Goal: Information Seeking & Learning: Learn about a topic

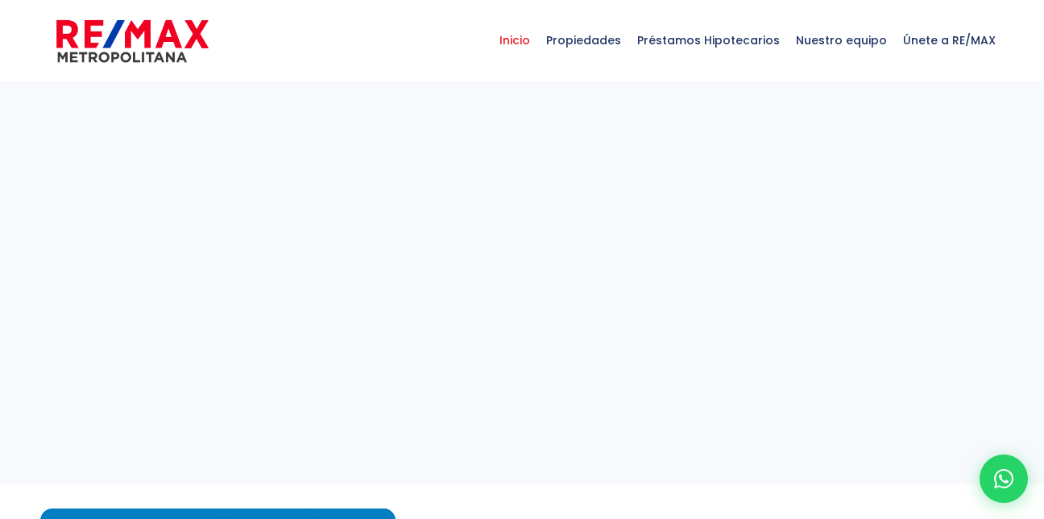
select select
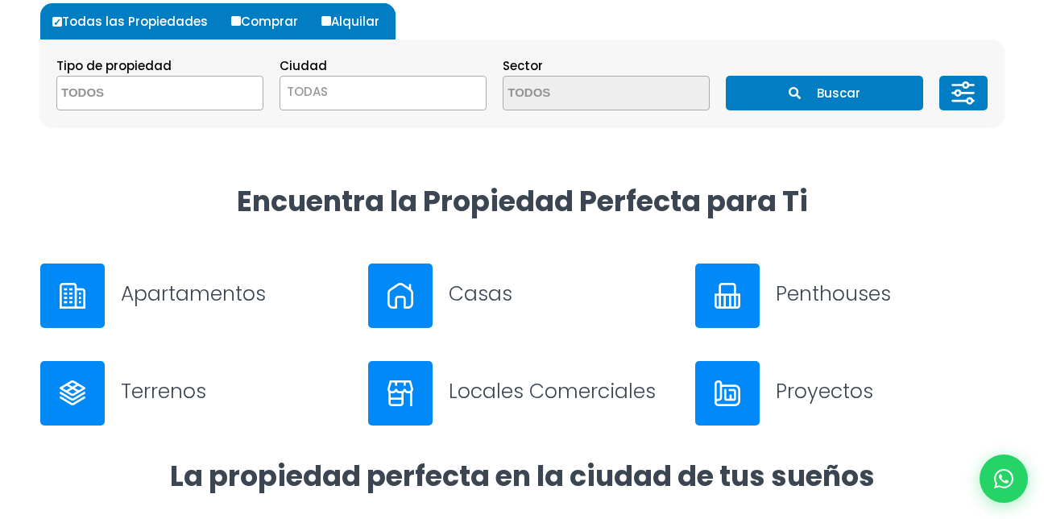
scroll to position [511, 0]
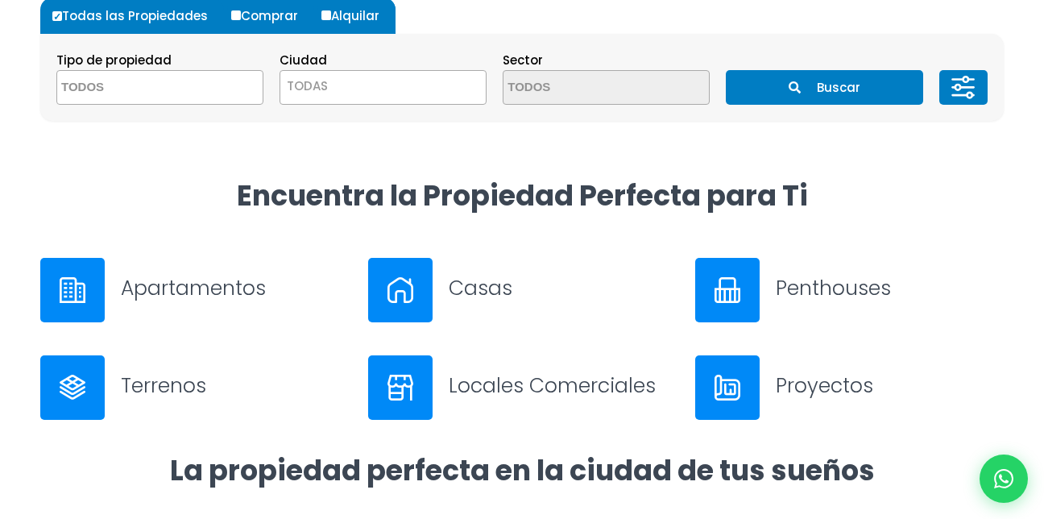
click at [149, 292] on h3 "Apartamentos" at bounding box center [235, 288] width 228 height 28
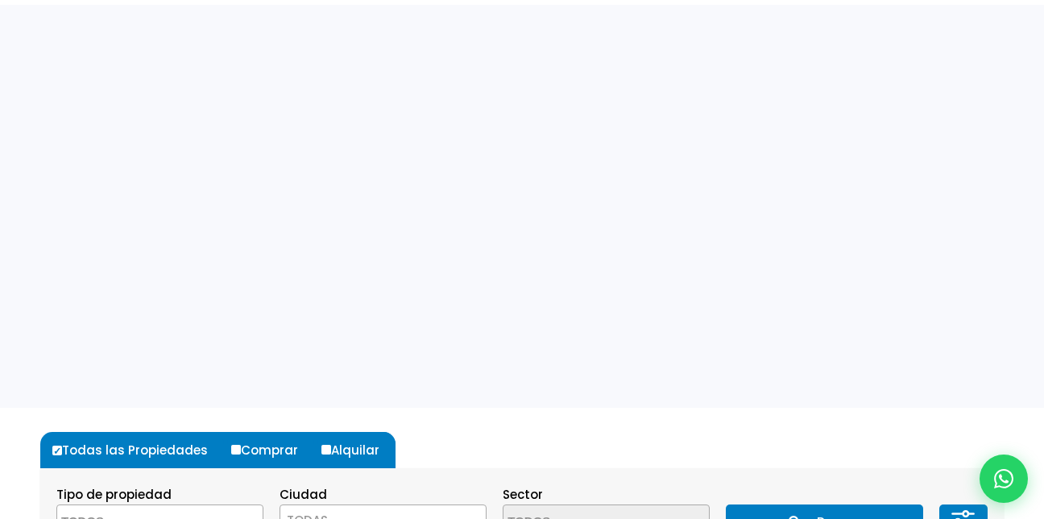
scroll to position [0, 0]
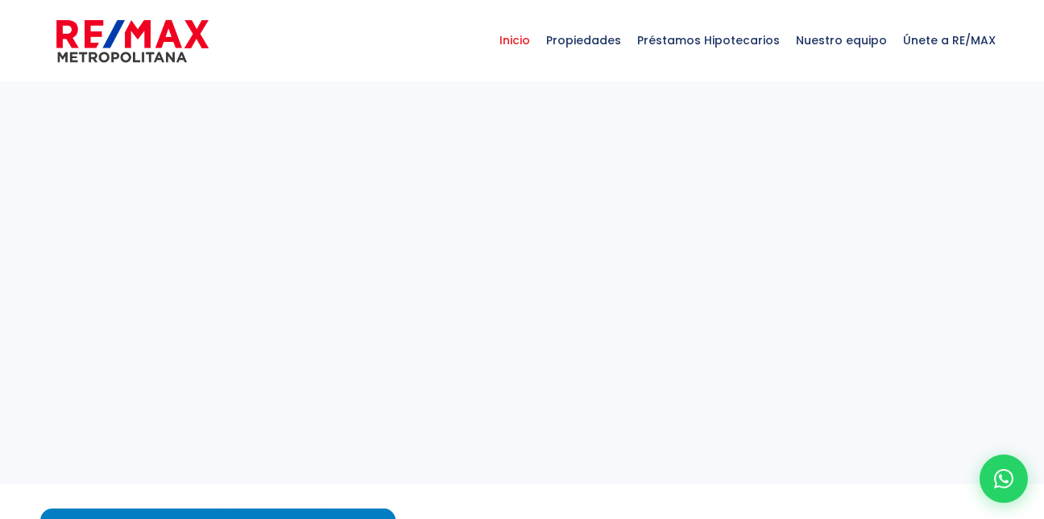
click at [99, 39] on img at bounding box center [132, 41] width 152 height 48
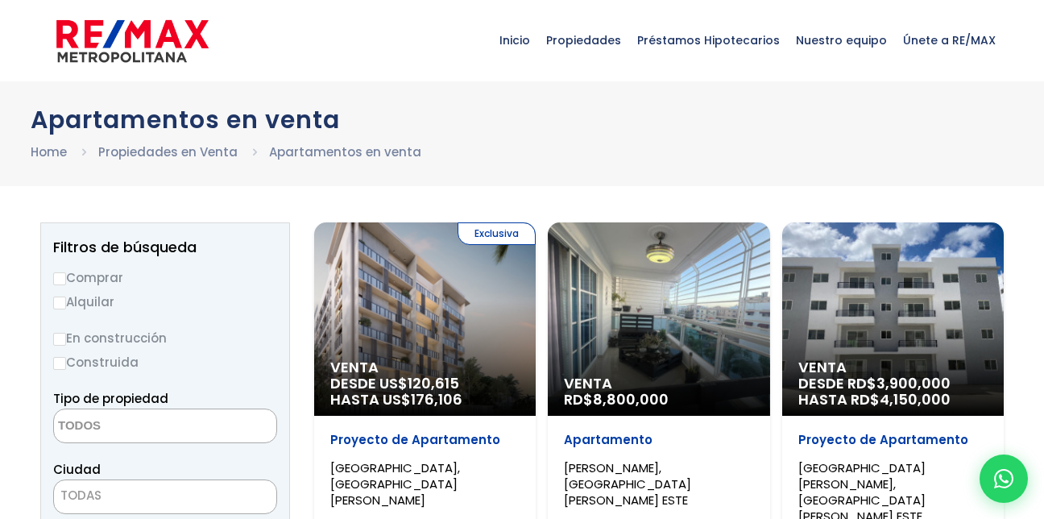
select select
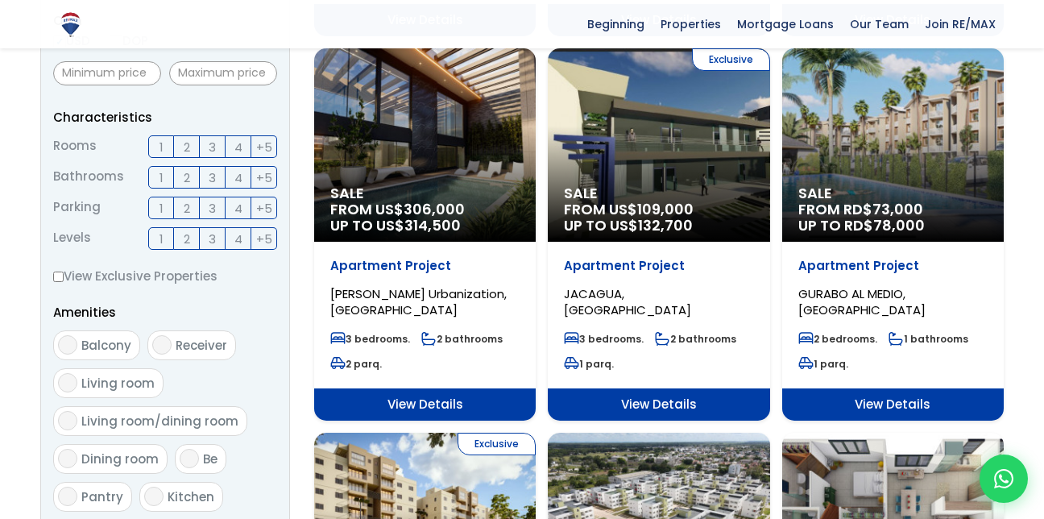
scroll to position [601, 0]
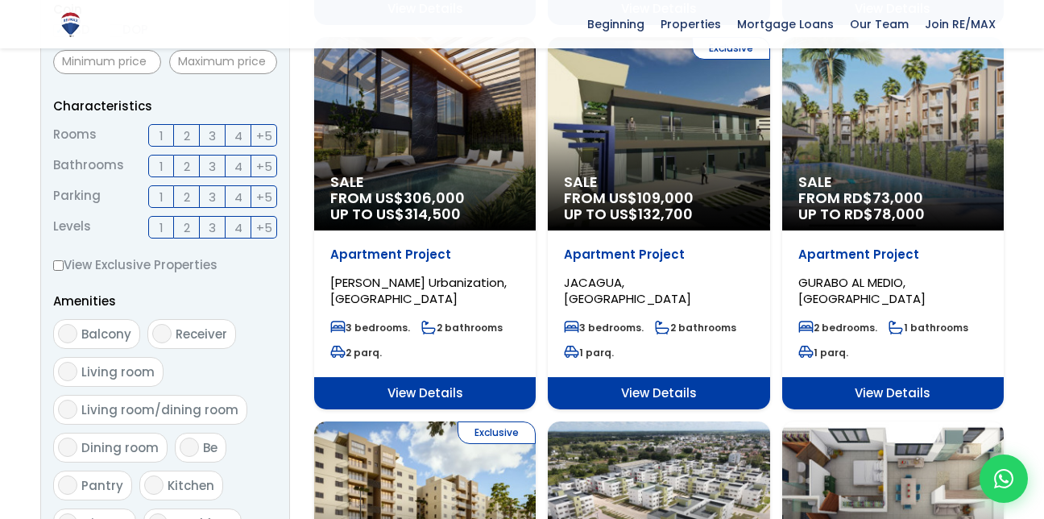
click at [212, 167] on span "3" at bounding box center [212, 166] width 7 height 20
click at [0, 0] on input "3" at bounding box center [0, 0] width 0 height 0
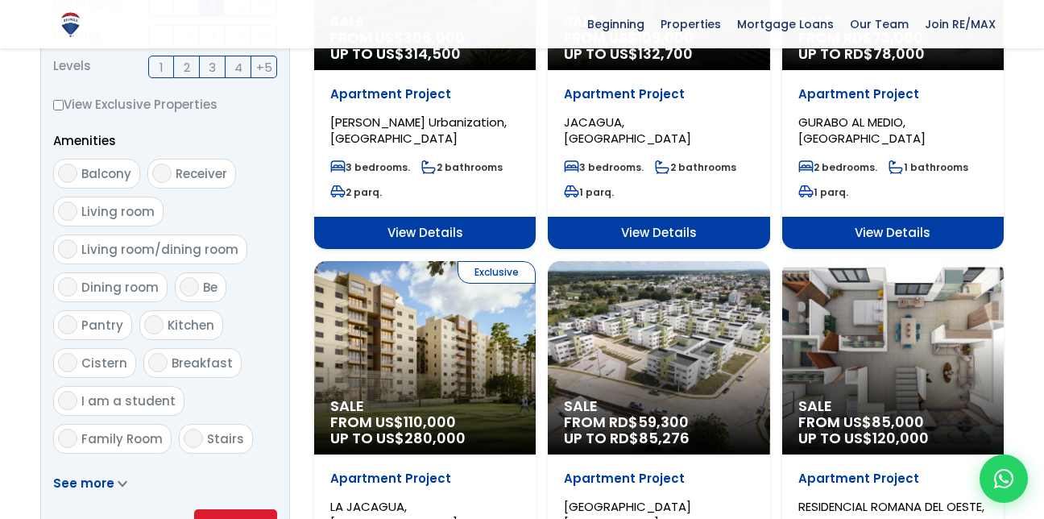
scroll to position [773, 0]
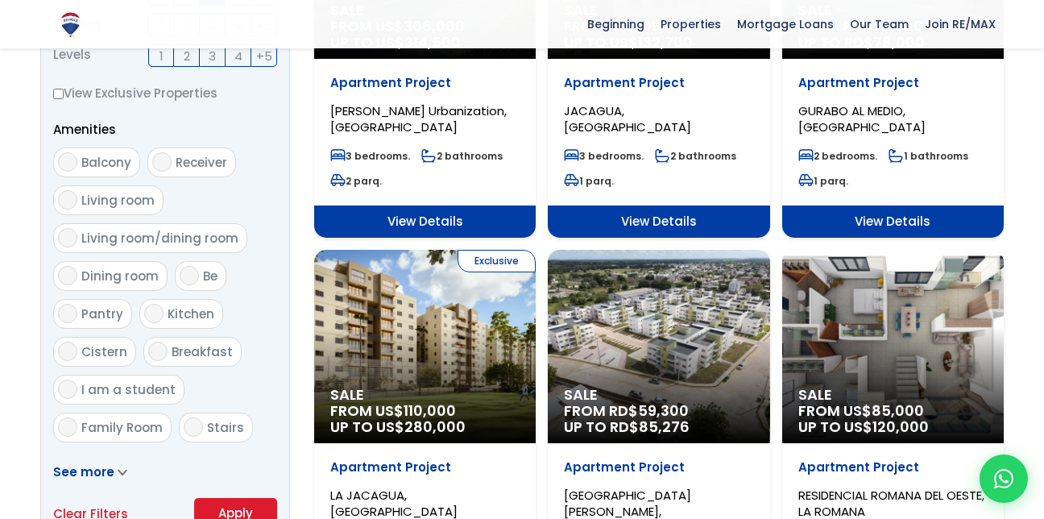
click at [665, 329] on div "Sale FROM RD$ 59,300 UP TO RD$ 85,276" at bounding box center [659, 346] width 222 height 193
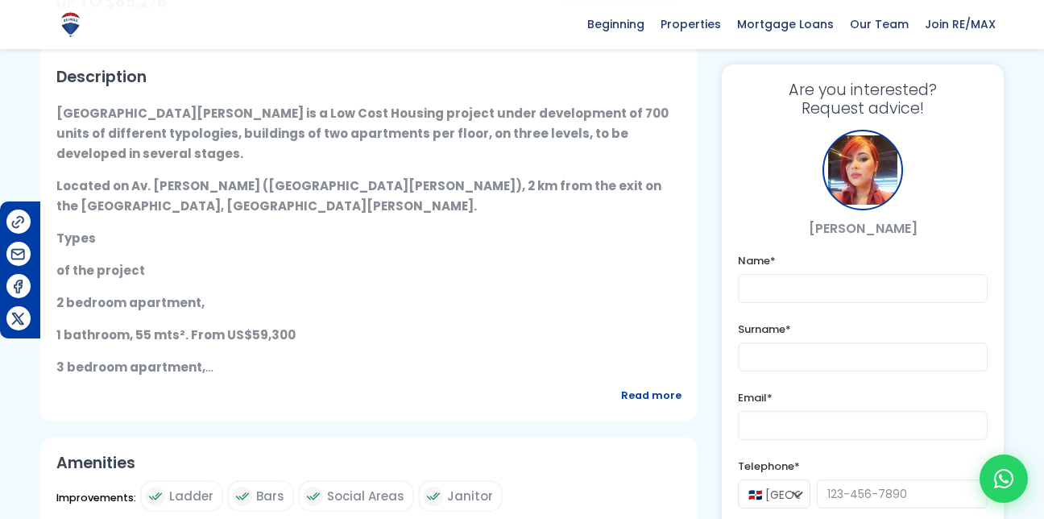
scroll to position [579, 0]
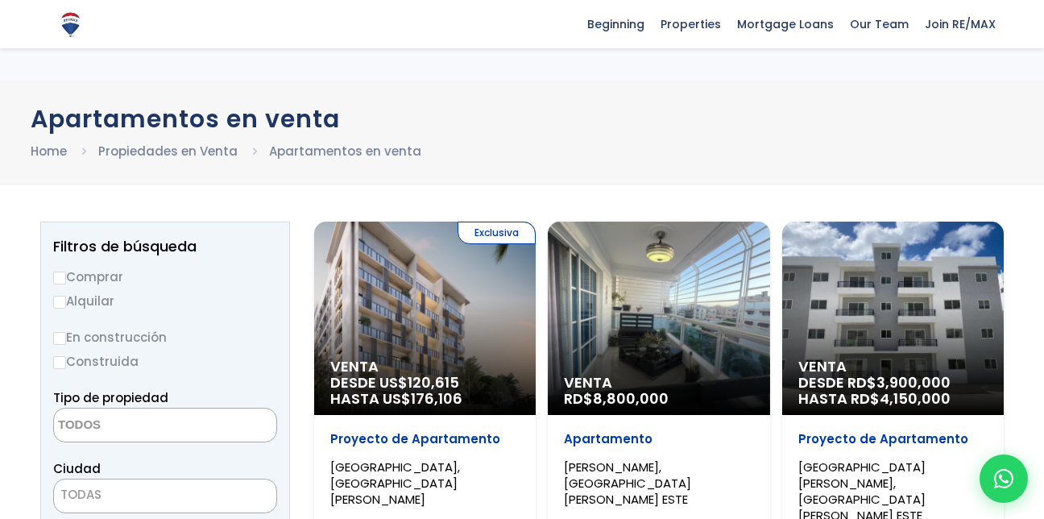
select select
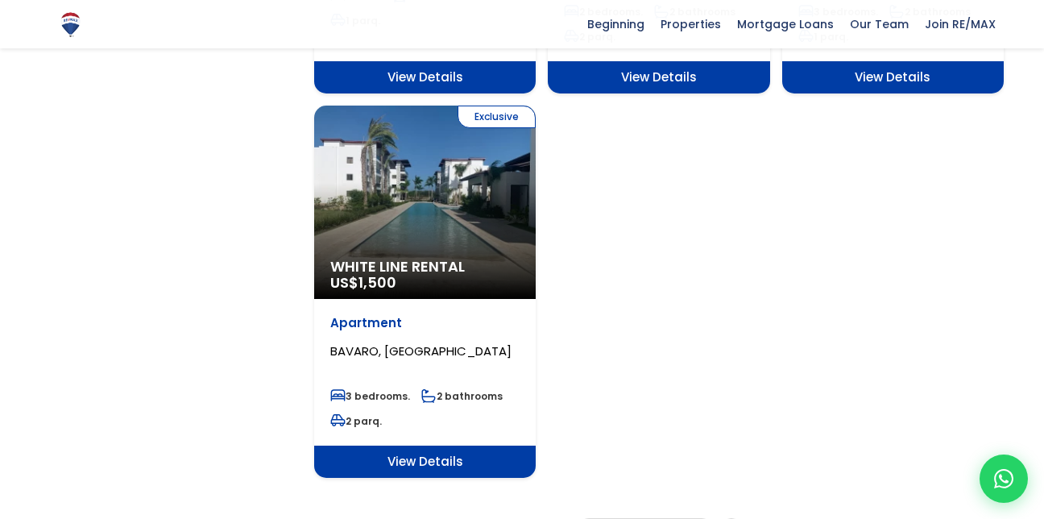
scroll to position [2099, 0]
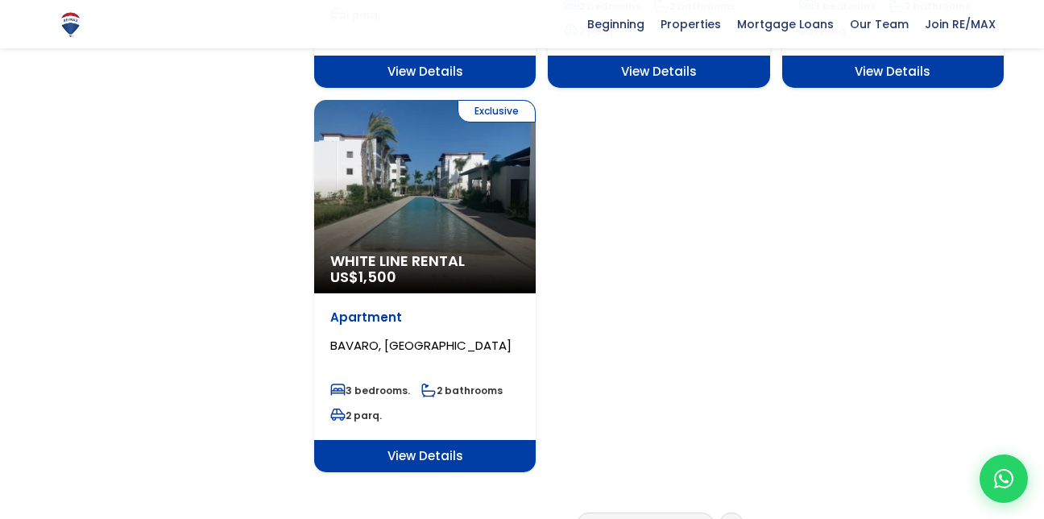
click at [633, 515] on li "2" at bounding box center [629, 525] width 26 height 20
click at [733, 518] on icon at bounding box center [731, 525] width 5 height 8
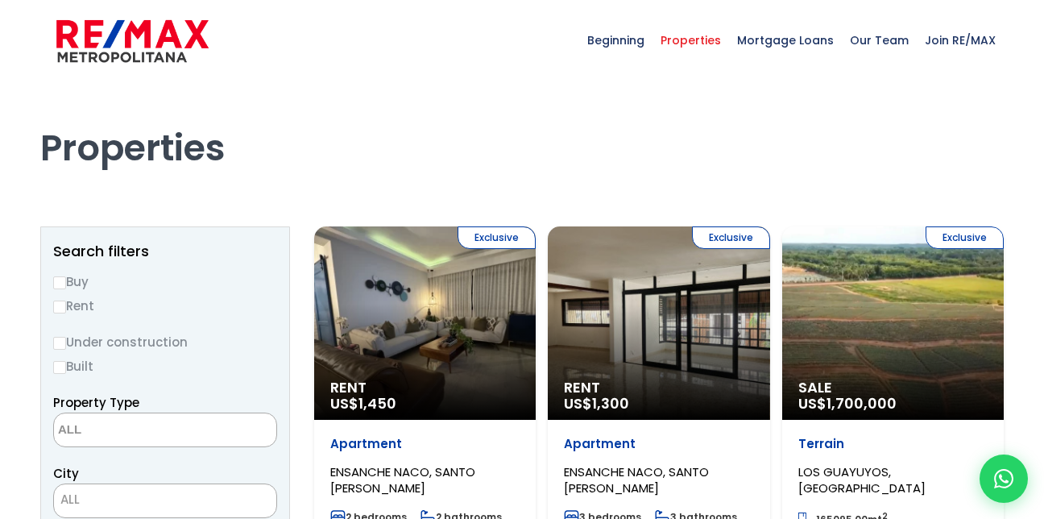
select select
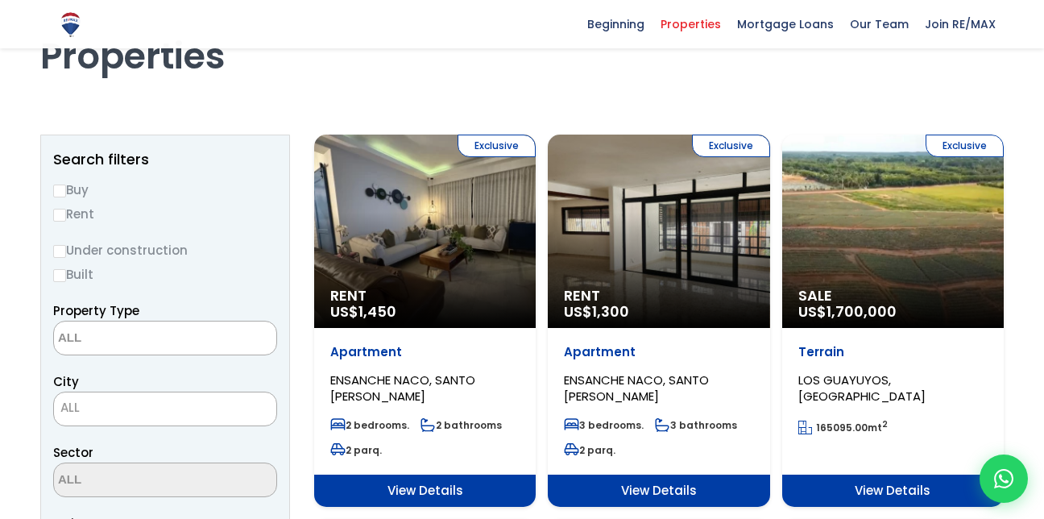
scroll to position [86, 0]
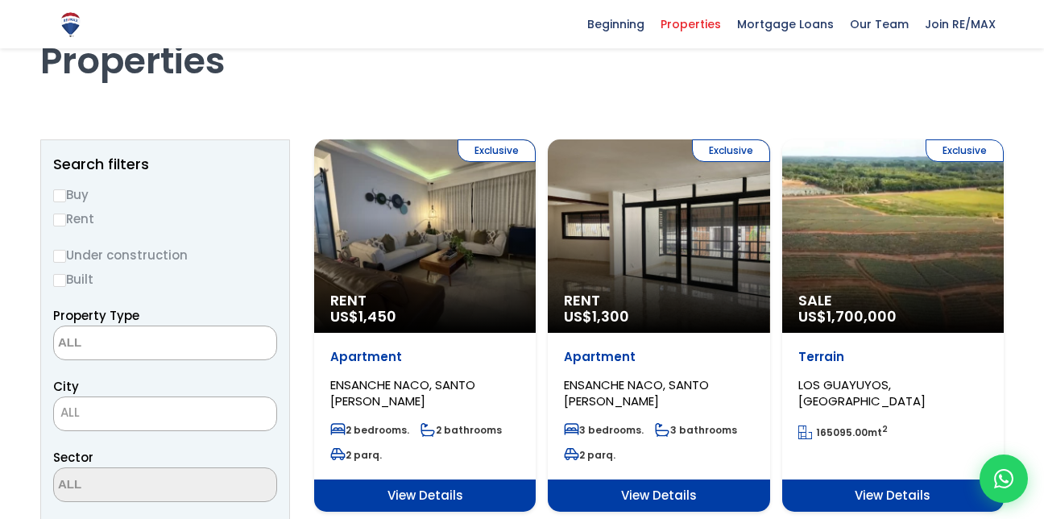
click at [68, 193] on font "Buy" at bounding box center [77, 194] width 23 height 17
click at [66, 193] on input "Buy" at bounding box center [59, 195] width 13 height 13
radio input "true"
click at [70, 256] on font "Under construction" at bounding box center [127, 255] width 122 height 17
click at [0, 0] on input "En construcción" at bounding box center [0, 0] width 0 height 0
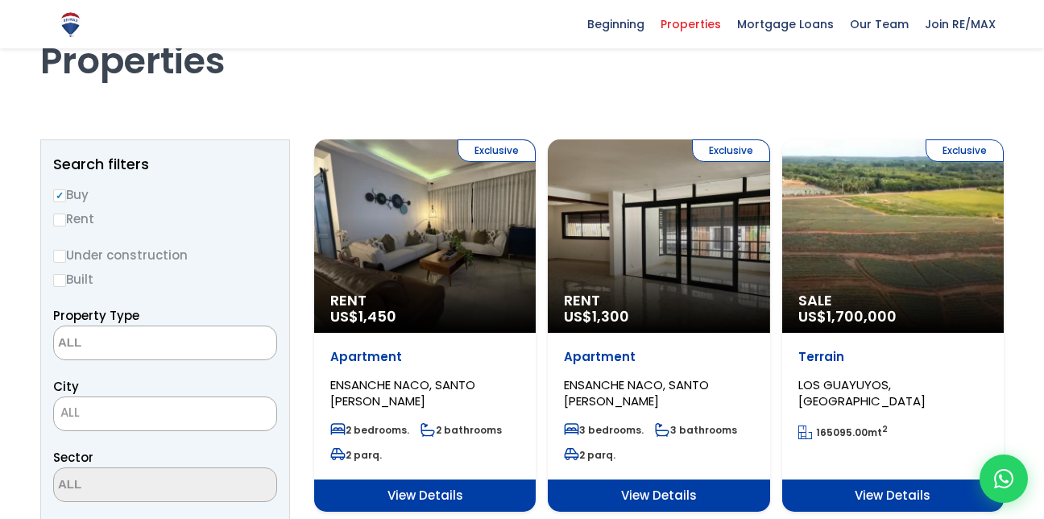
click at [59, 256] on input "Under construction" at bounding box center [59, 256] width 13 height 13
radio input "true"
click at [60, 274] on input "Built" at bounding box center [59, 280] width 13 height 13
radio input "true"
click at [64, 256] on input "Under construction" at bounding box center [59, 256] width 13 height 13
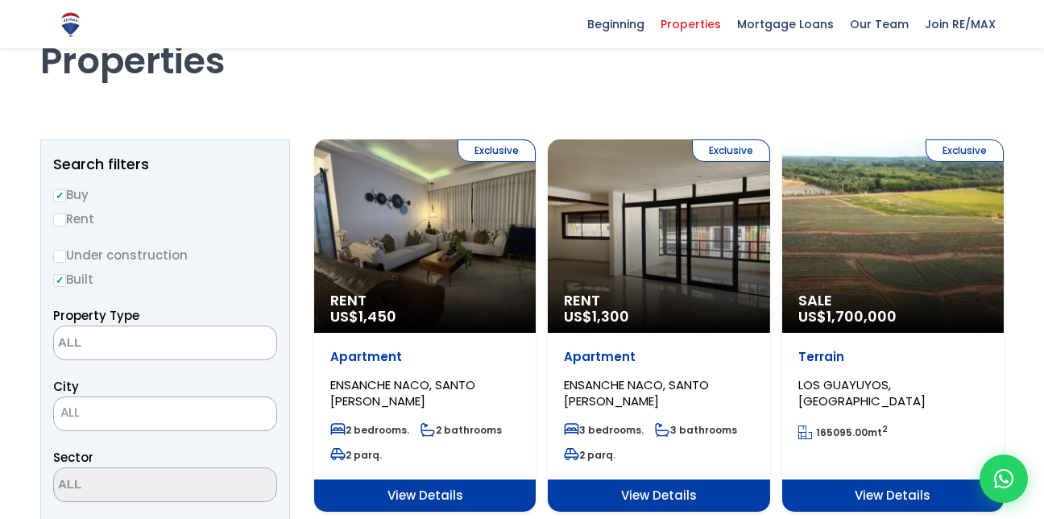
radio input "true"
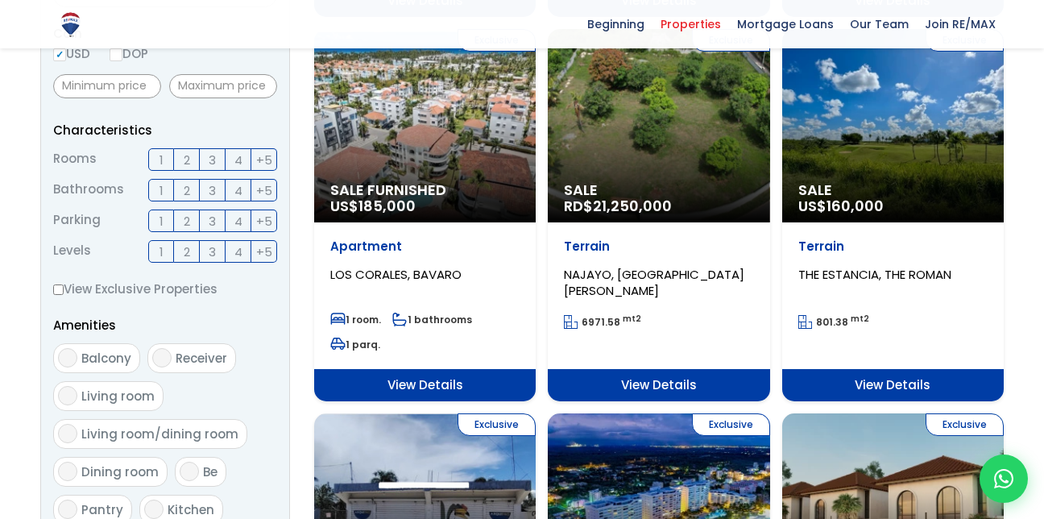
scroll to position [586, 0]
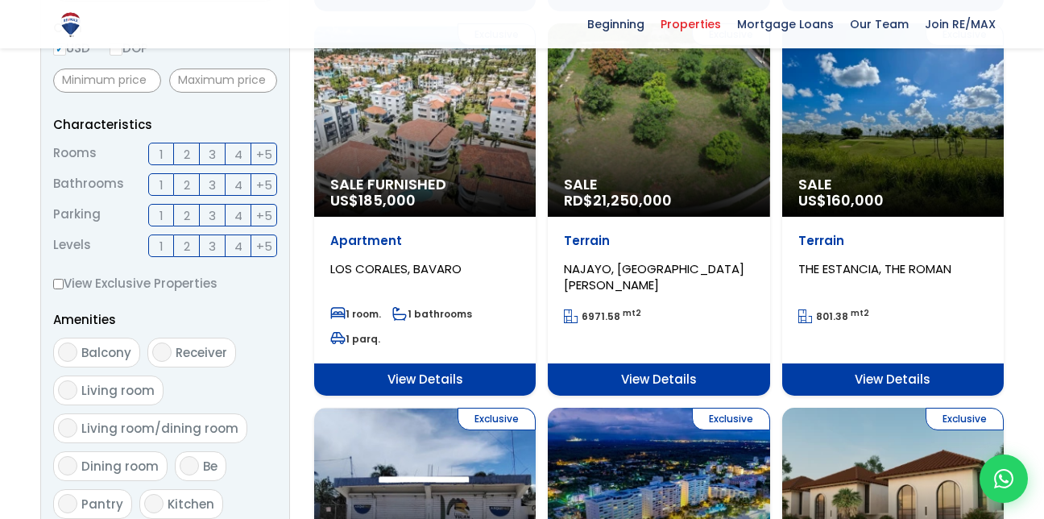
click at [211, 185] on span "3" at bounding box center [212, 185] width 7 height 20
click at [0, 0] on input "3" at bounding box center [0, 0] width 0 height 0
click at [188, 184] on span "2" at bounding box center [187, 185] width 6 height 20
click at [0, 0] on input "2" at bounding box center [0, 0] width 0 height 0
click at [214, 177] on span "3" at bounding box center [212, 185] width 7 height 20
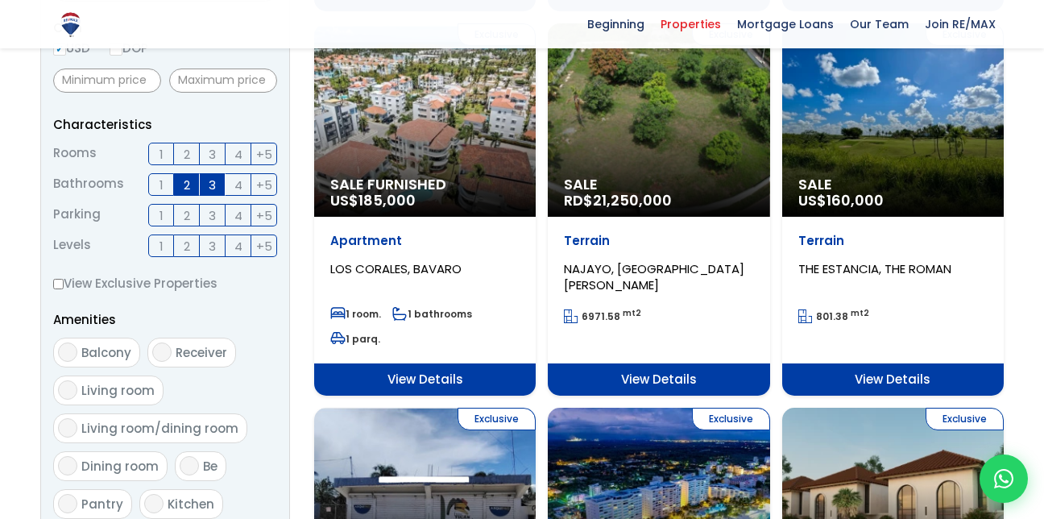
click at [0, 0] on input "3" at bounding box center [0, 0] width 0 height 0
click at [206, 153] on label "3" at bounding box center [213, 154] width 26 height 23
click at [0, 0] on input "3" at bounding box center [0, 0] width 0 height 0
click at [162, 216] on span "1" at bounding box center [162, 215] width 4 height 20
click at [0, 0] on input "1" at bounding box center [0, 0] width 0 height 0
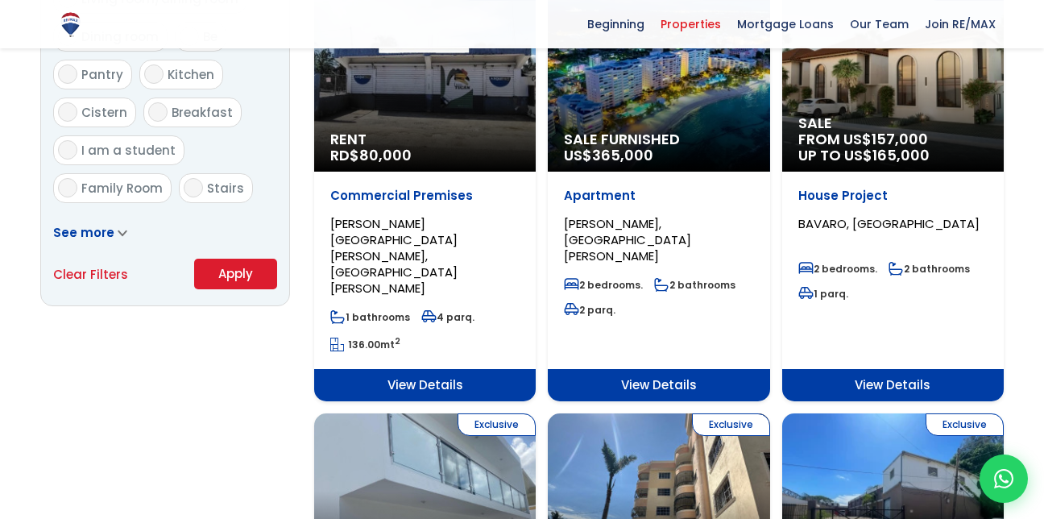
scroll to position [1025, 0]
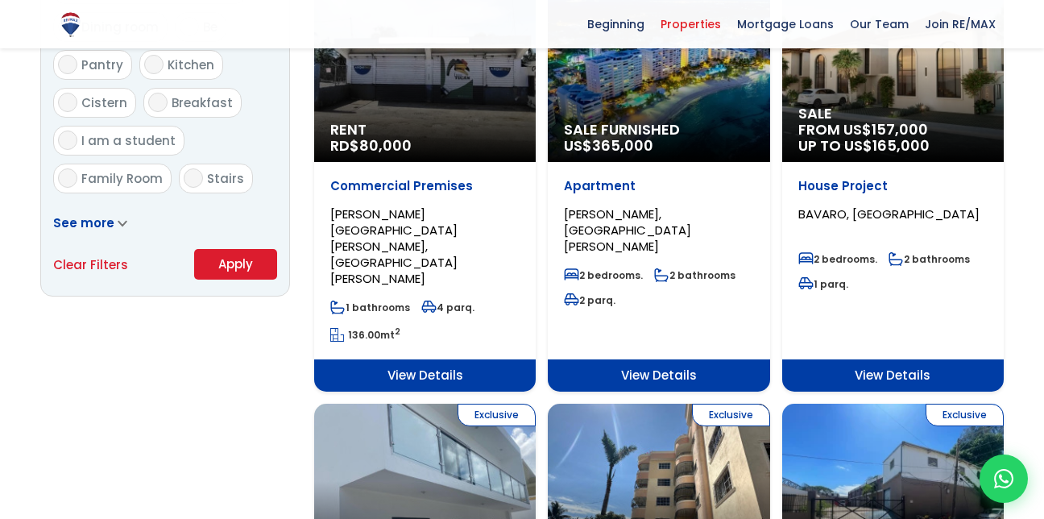
click at [230, 267] on button "Apply" at bounding box center [235, 264] width 83 height 31
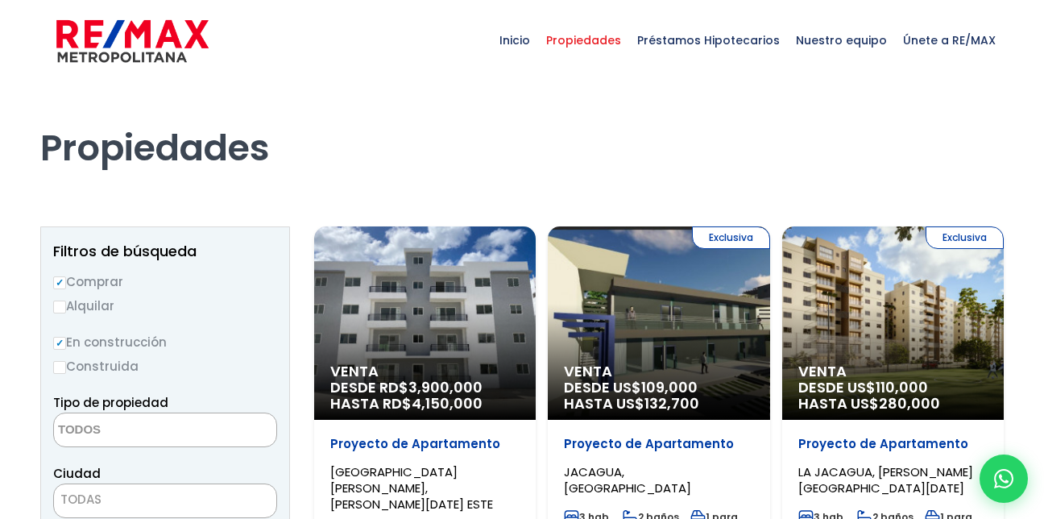
select select
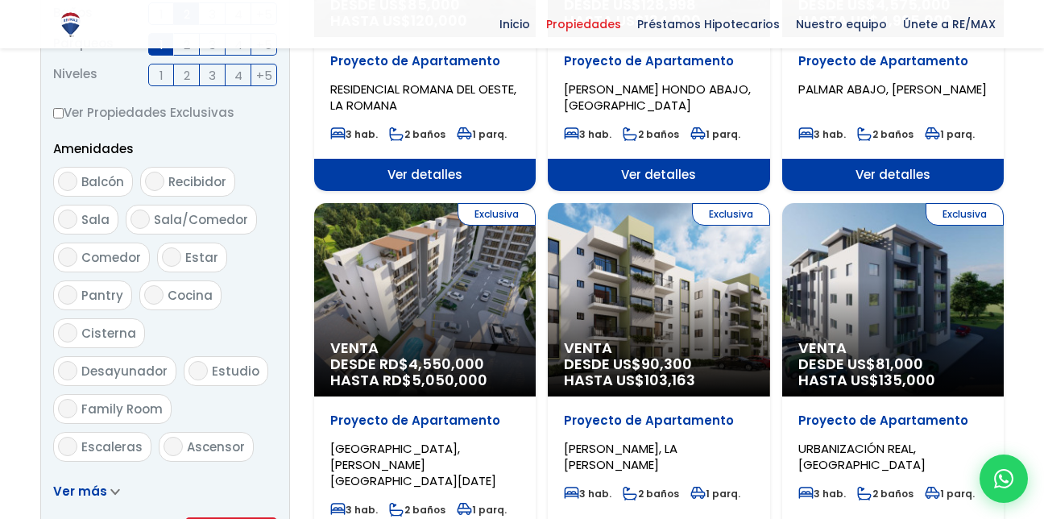
scroll to position [762, 0]
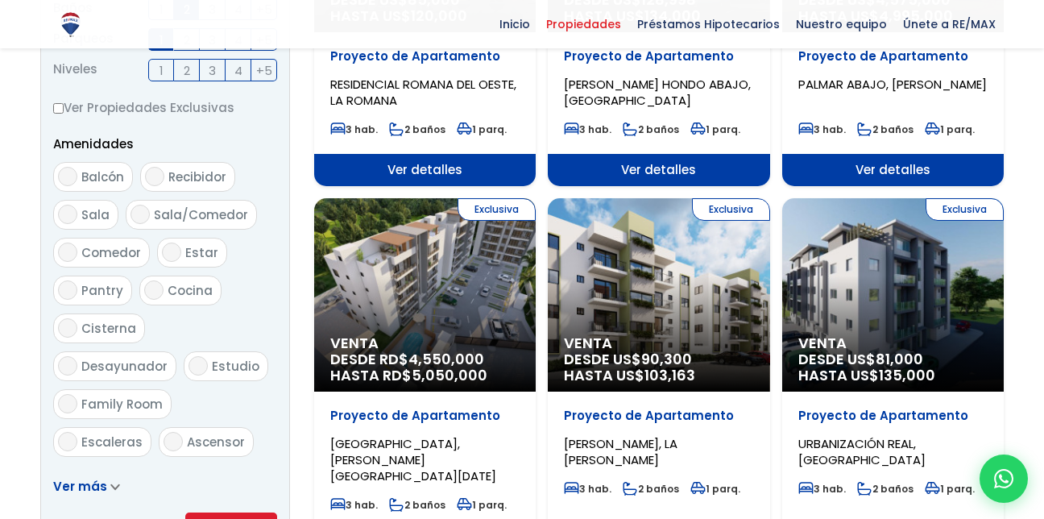
click at [654, 279] on div "Exclusiva Venta DESDE US$ 90,300 HASTA US$ 103,163" at bounding box center [659, 294] width 222 height 193
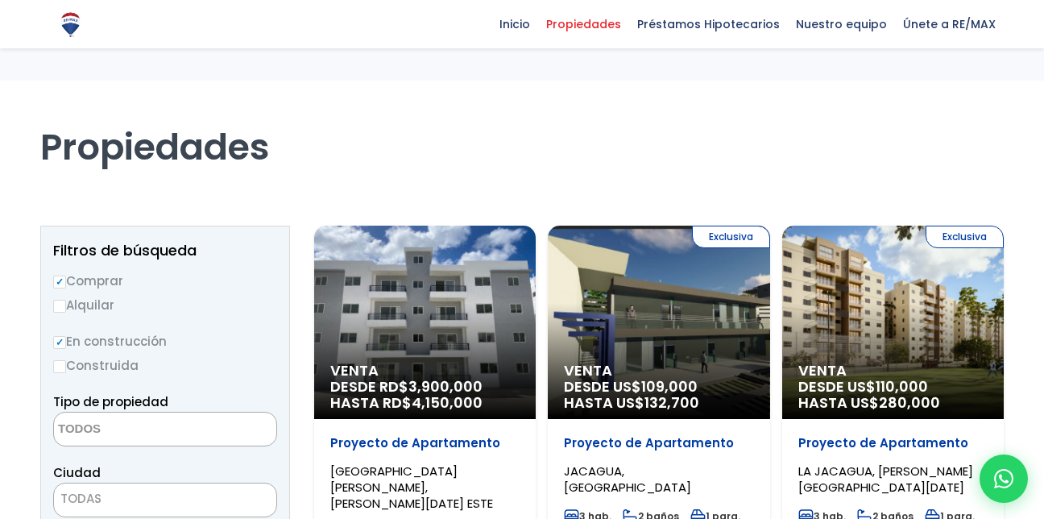
select select
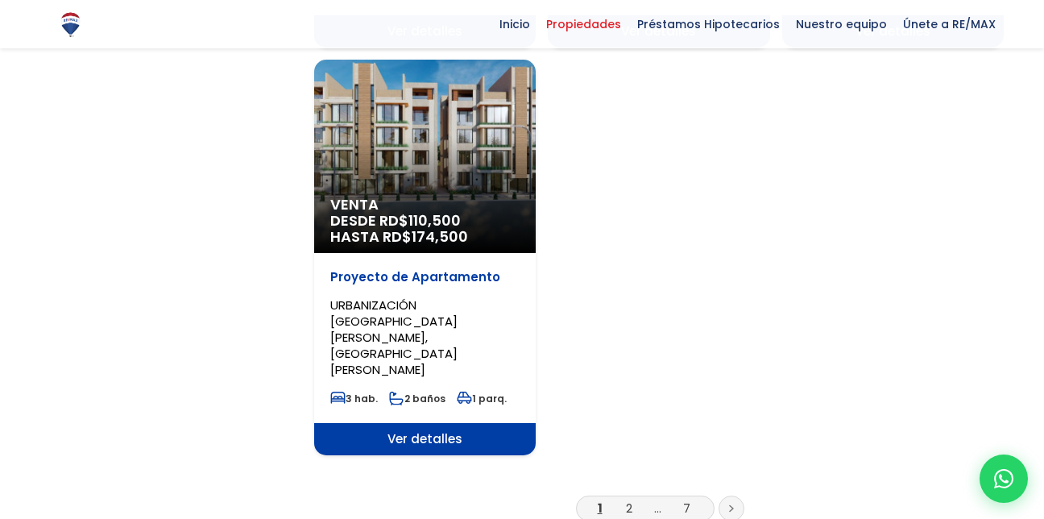
scroll to position [2072, 0]
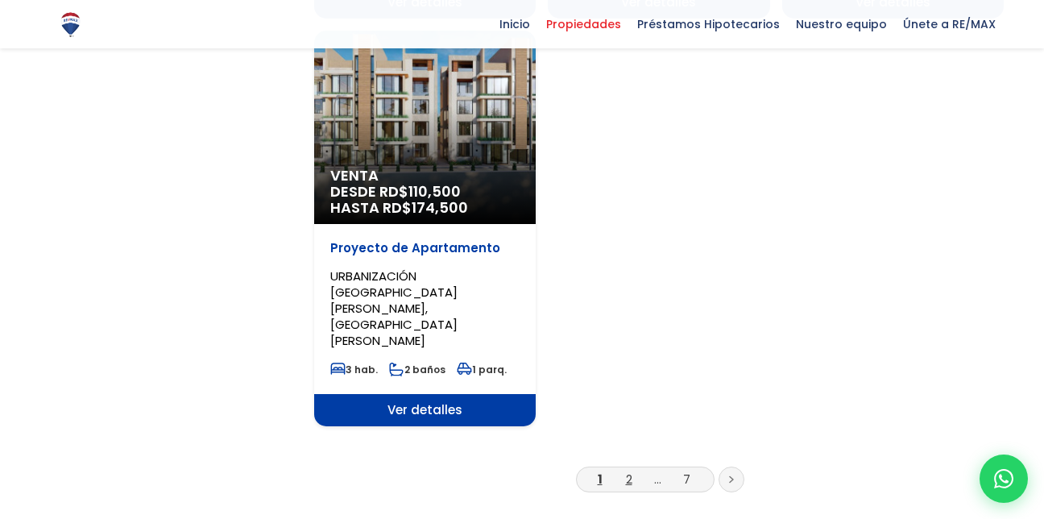
click at [630, 470] on link "2" at bounding box center [629, 478] width 6 height 17
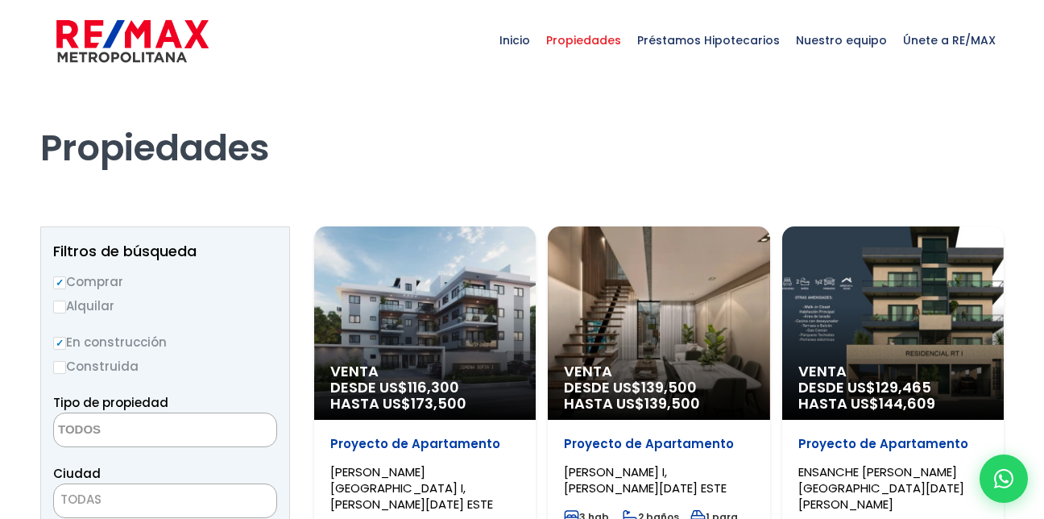
select select
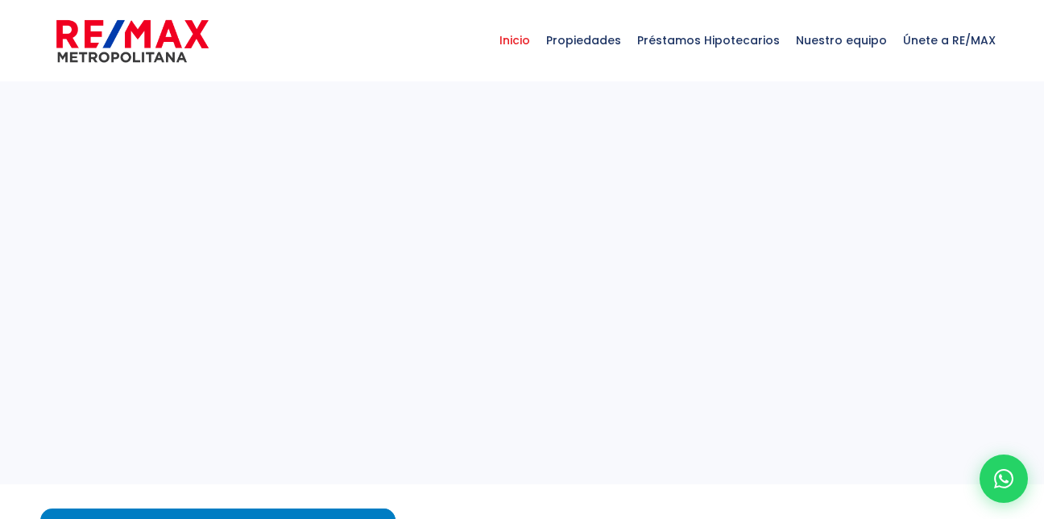
select select
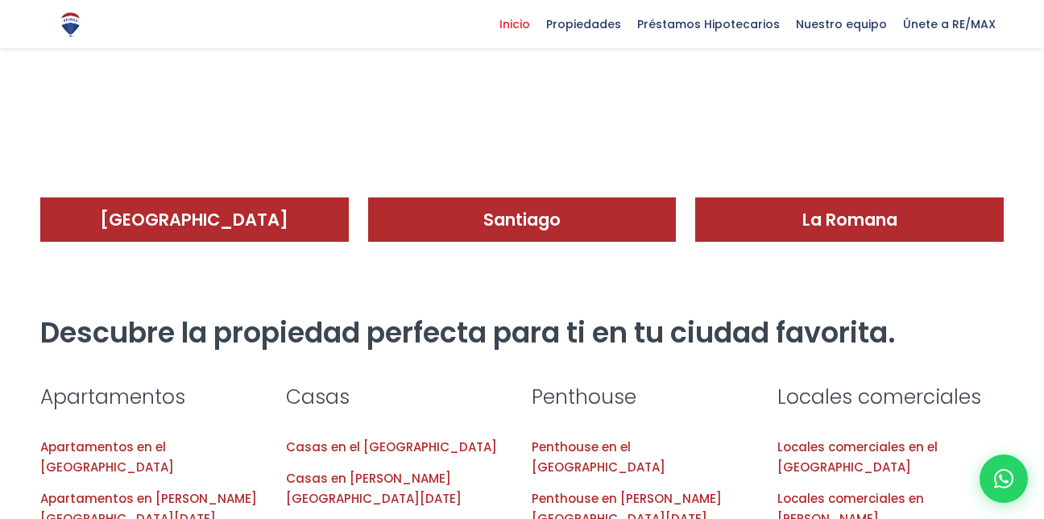
scroll to position [1403, 0]
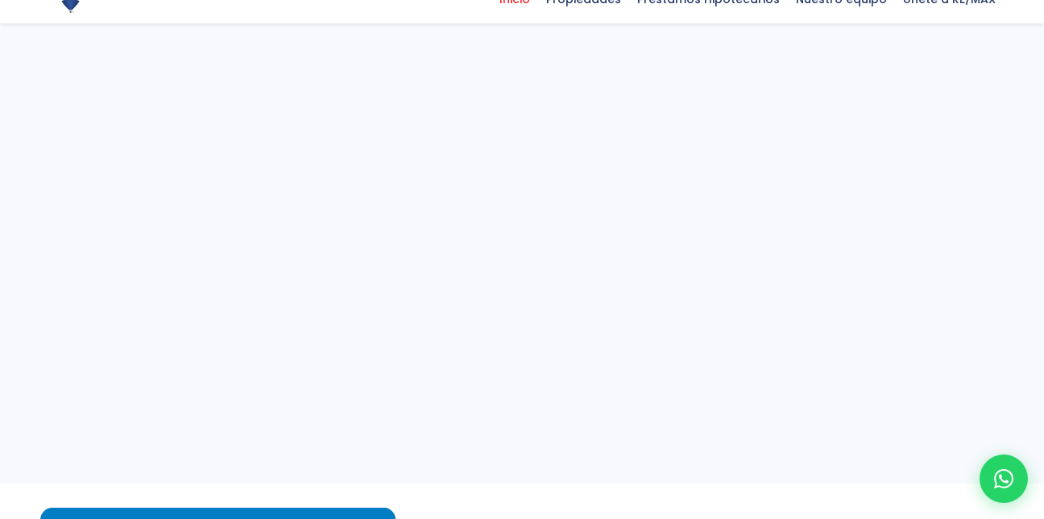
select select
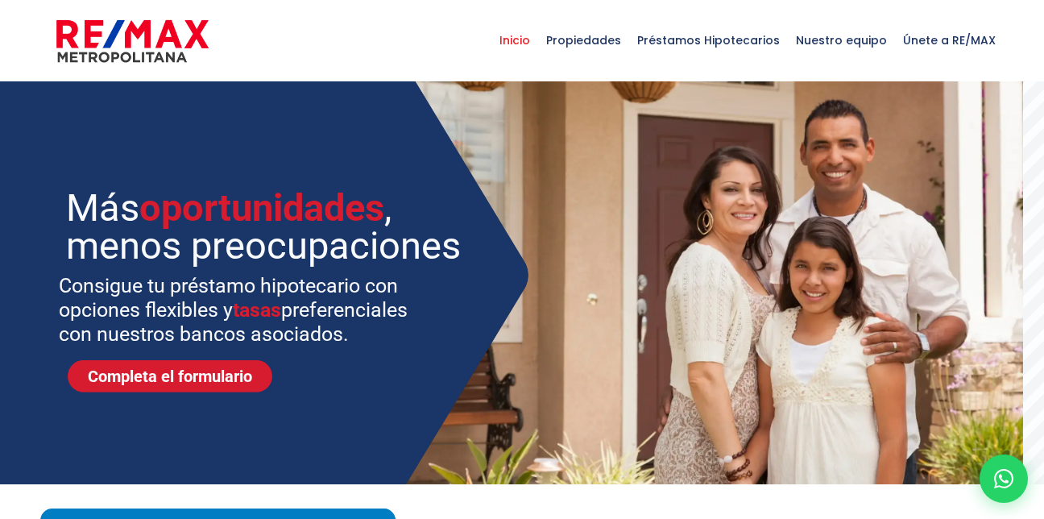
select select
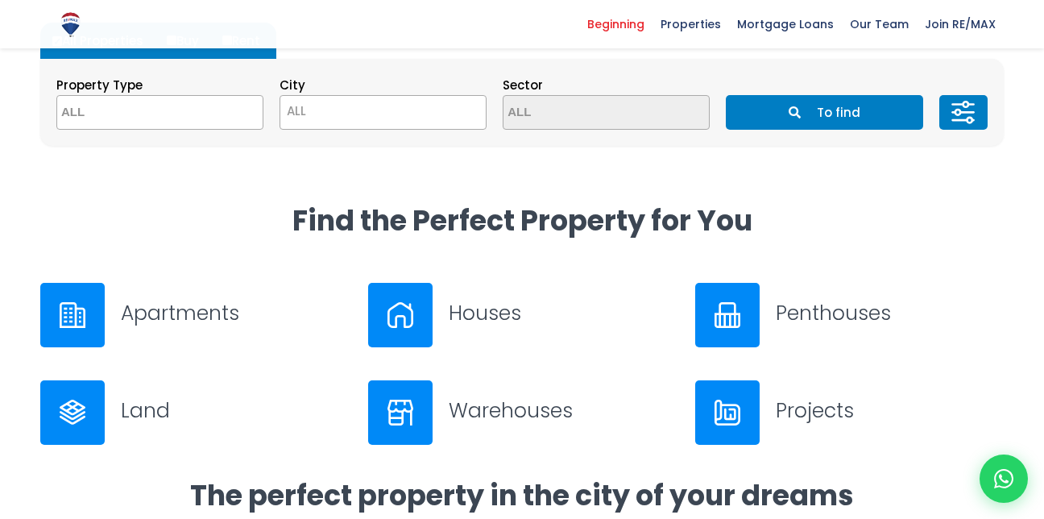
scroll to position [524, 0]
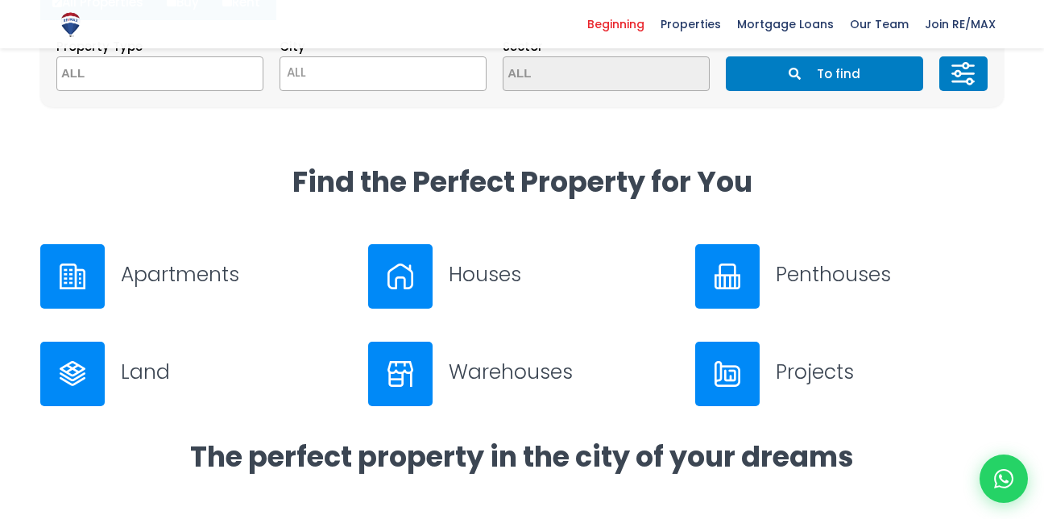
click at [68, 274] on img at bounding box center [73, 276] width 26 height 26
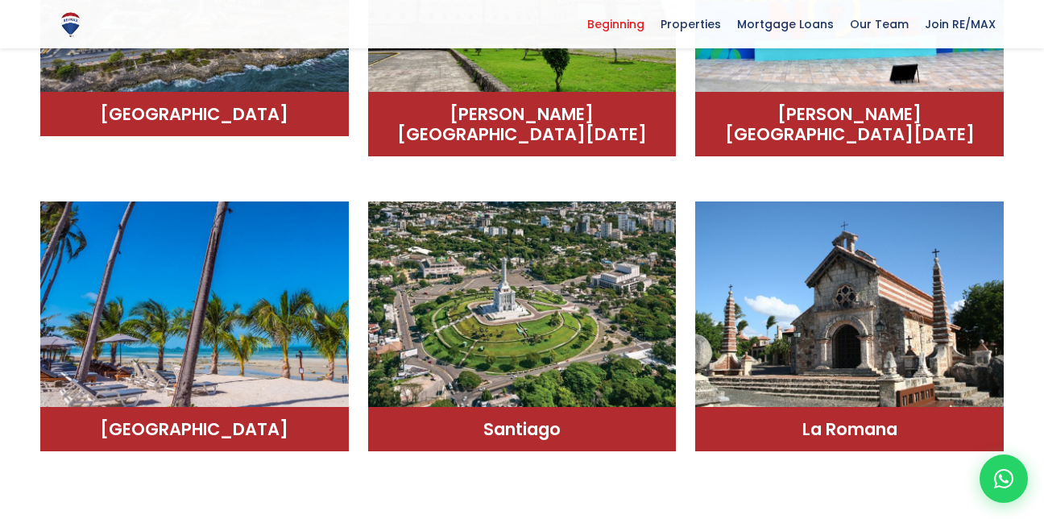
scroll to position [1229, 0]
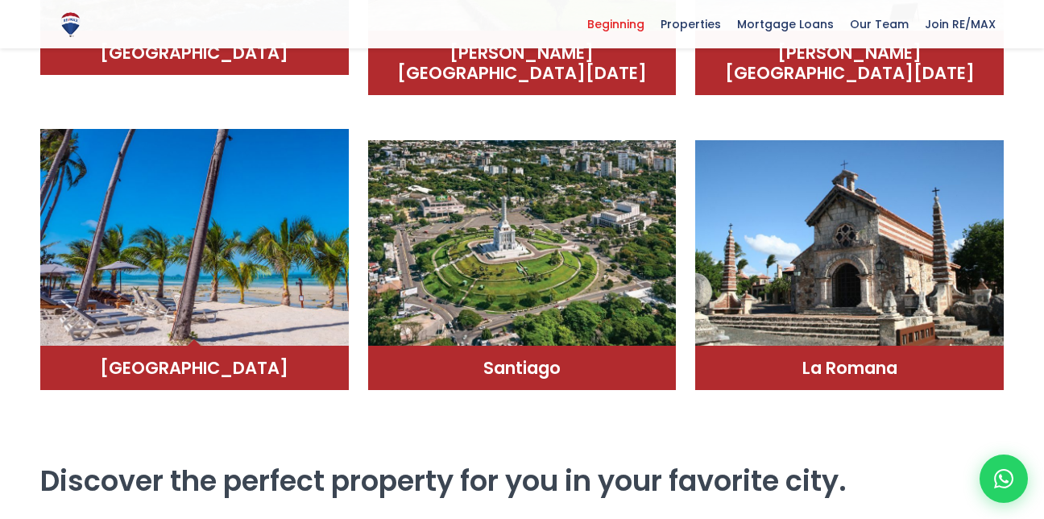
click at [219, 297] on img at bounding box center [194, 238] width 309 height 218
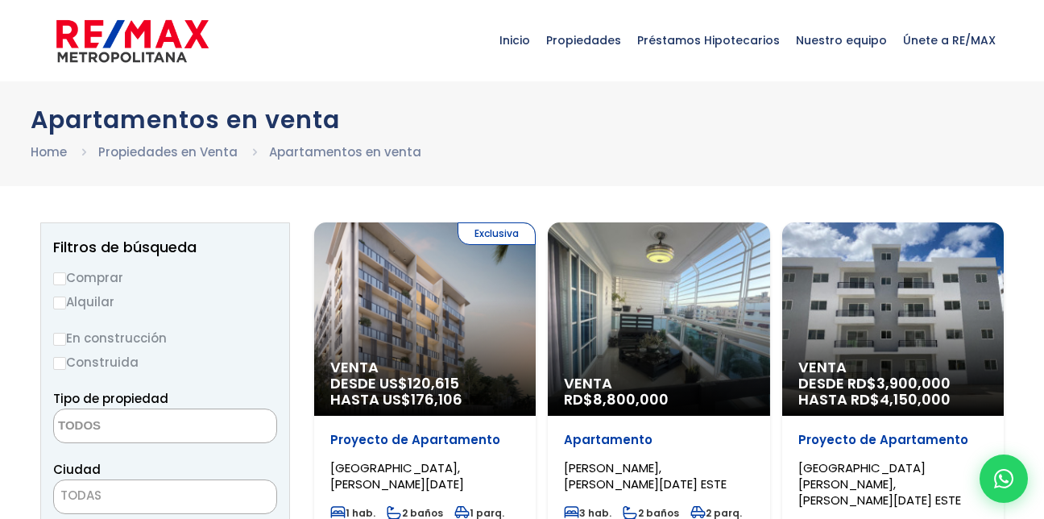
select select
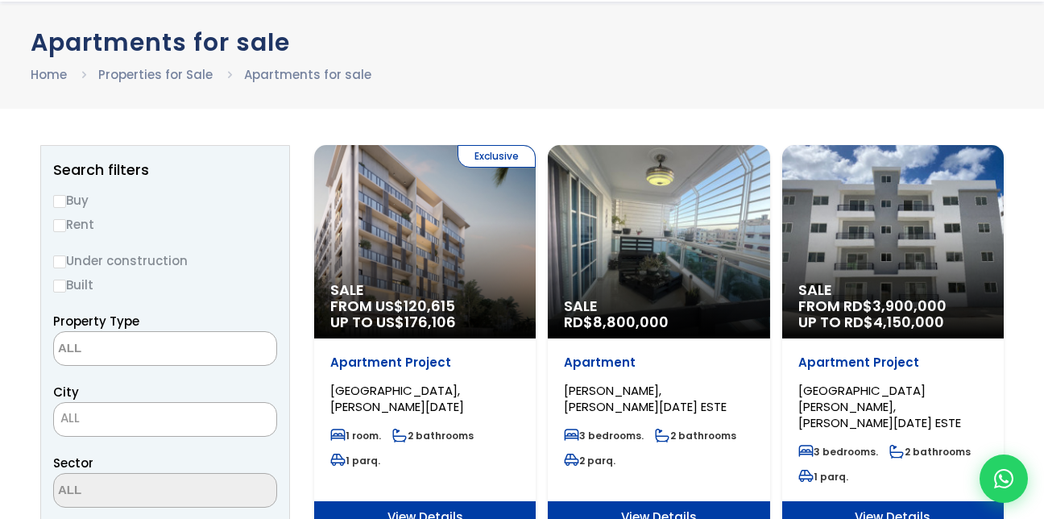
scroll to position [121, 0]
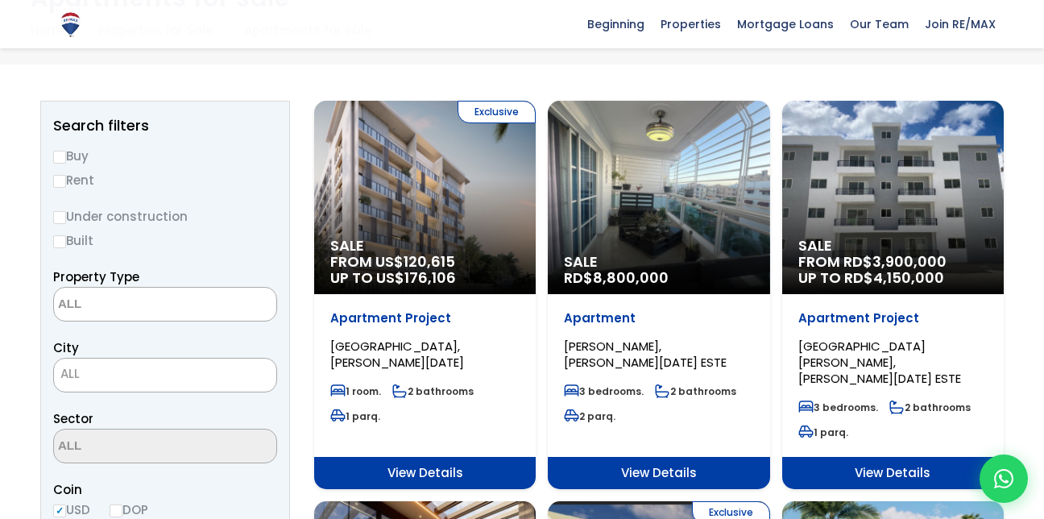
click at [66, 158] on font "Buy" at bounding box center [77, 155] width 23 height 17
click at [66, 158] on input "Buy" at bounding box center [59, 157] width 13 height 13
radio input "true"
click at [61, 224] on label "Under construction" at bounding box center [165, 216] width 224 height 20
click at [0, 0] on input "En construcción" at bounding box center [0, 0] width 0 height 0
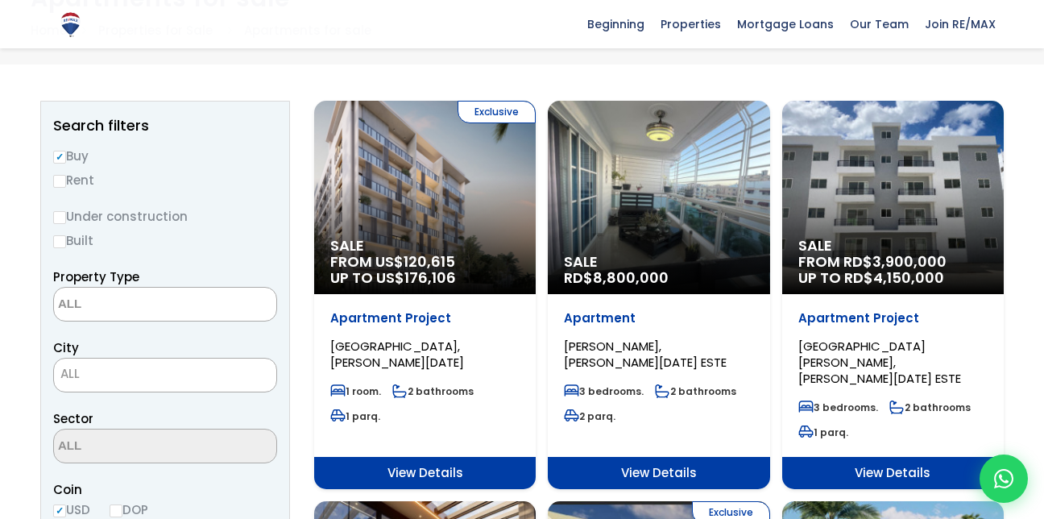
click at [58, 213] on input "Under construction" at bounding box center [59, 217] width 13 height 13
radio input "true"
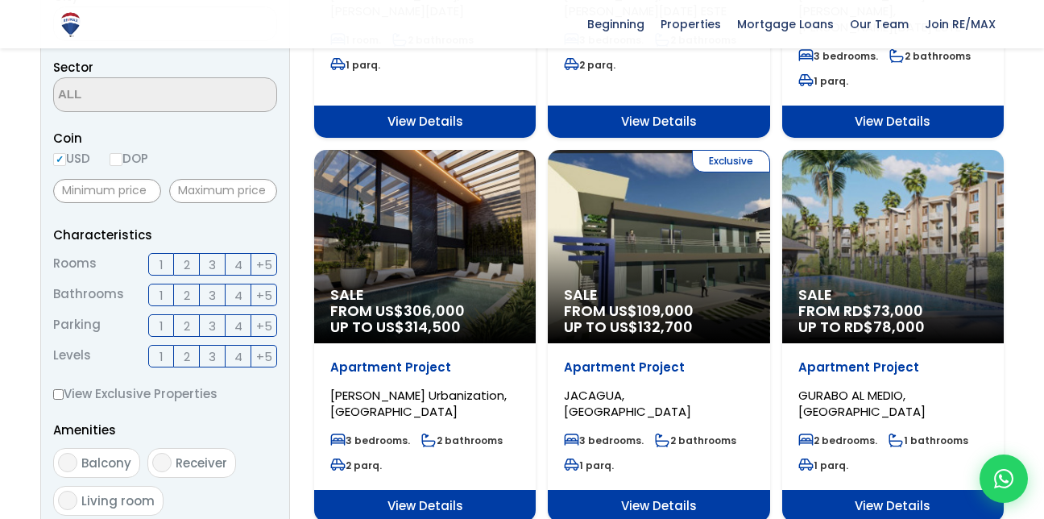
scroll to position [495, 0]
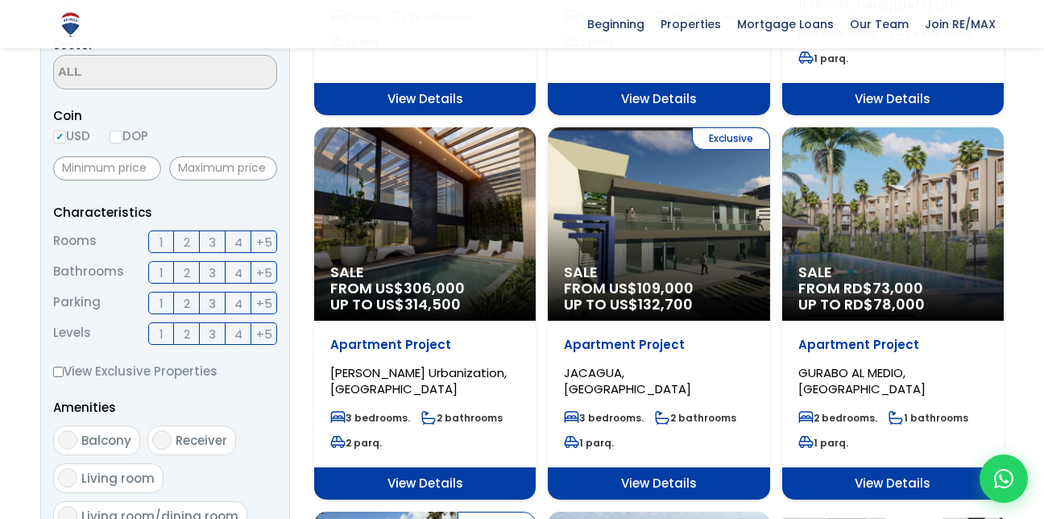
click at [211, 247] on span "3" at bounding box center [212, 242] width 7 height 20
click at [0, 0] on input "3" at bounding box center [0, 0] width 0 height 0
click at [187, 271] on span "2" at bounding box center [187, 273] width 6 height 20
click at [0, 0] on input "2" at bounding box center [0, 0] width 0 height 0
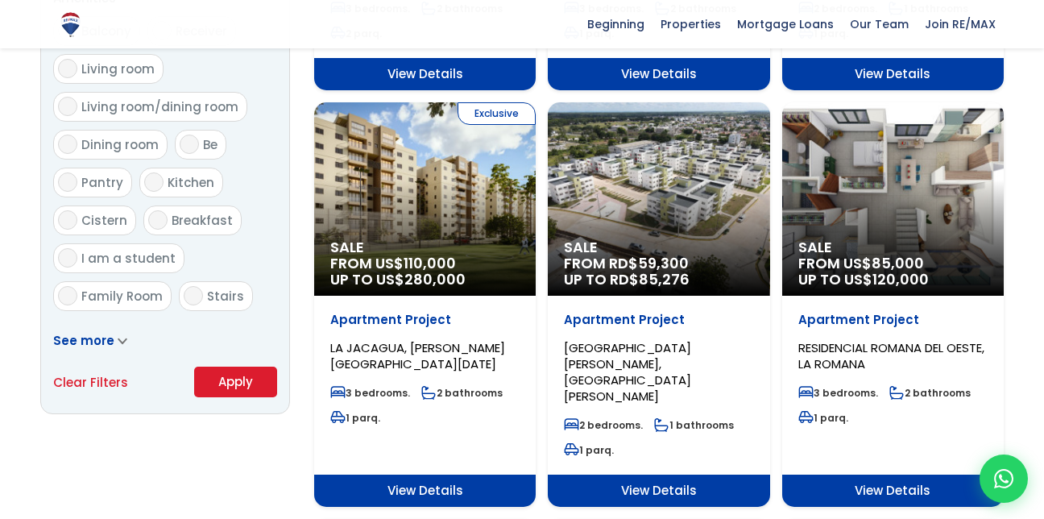
scroll to position [943, 0]
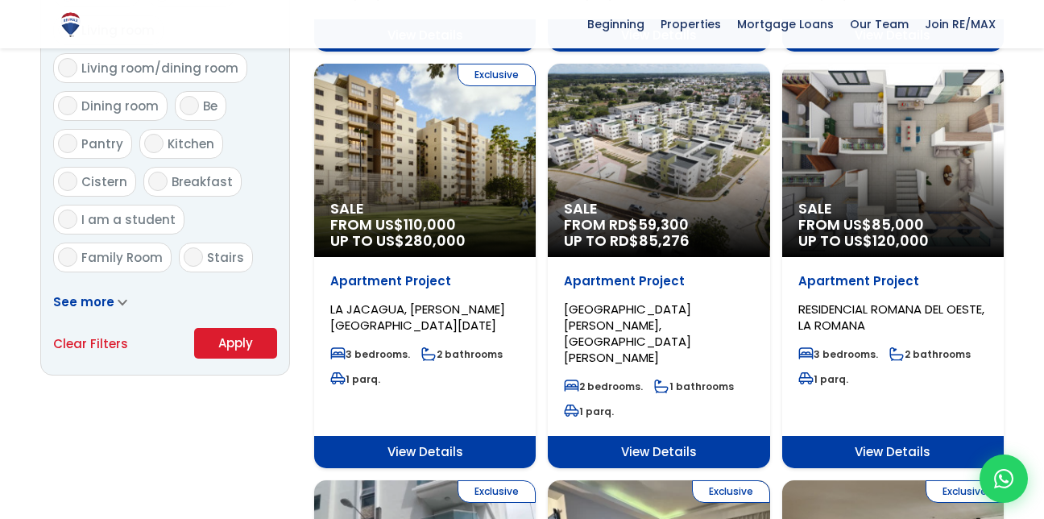
click at [234, 339] on button "Apply" at bounding box center [235, 343] width 83 height 31
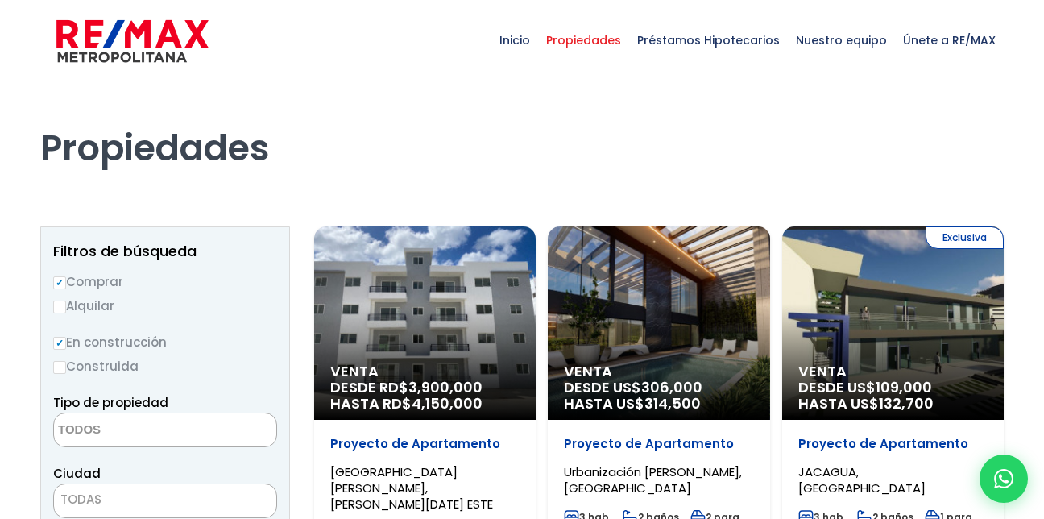
select select
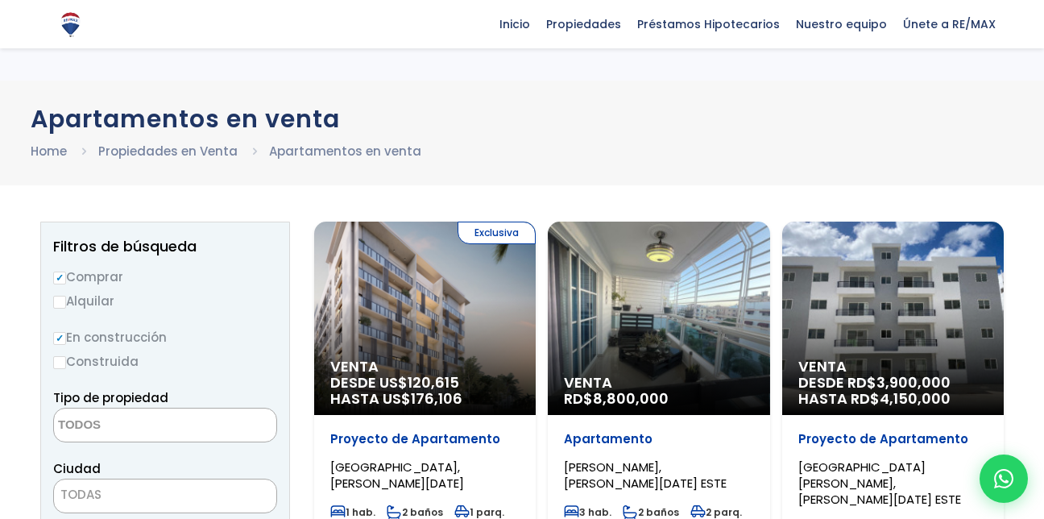
select select
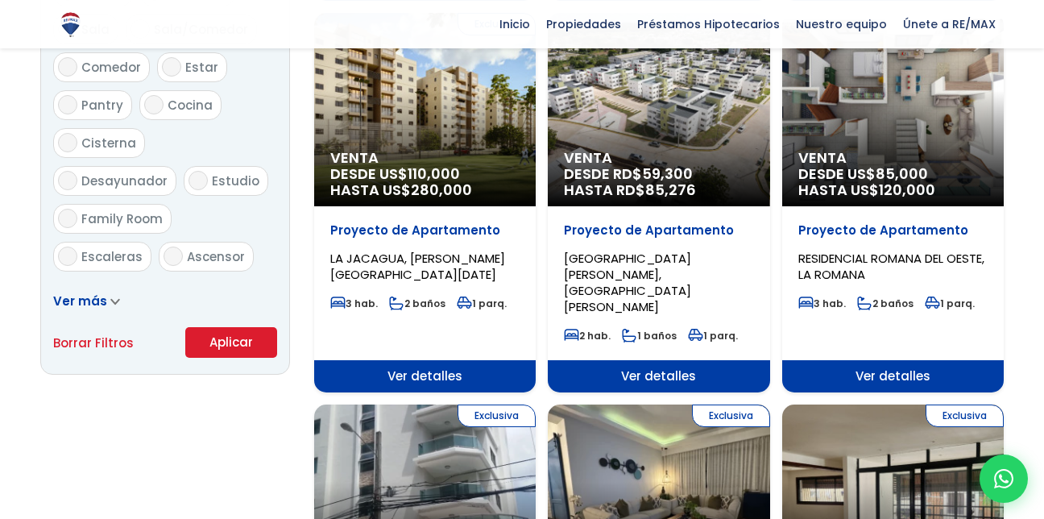
scroll to position [943, 0]
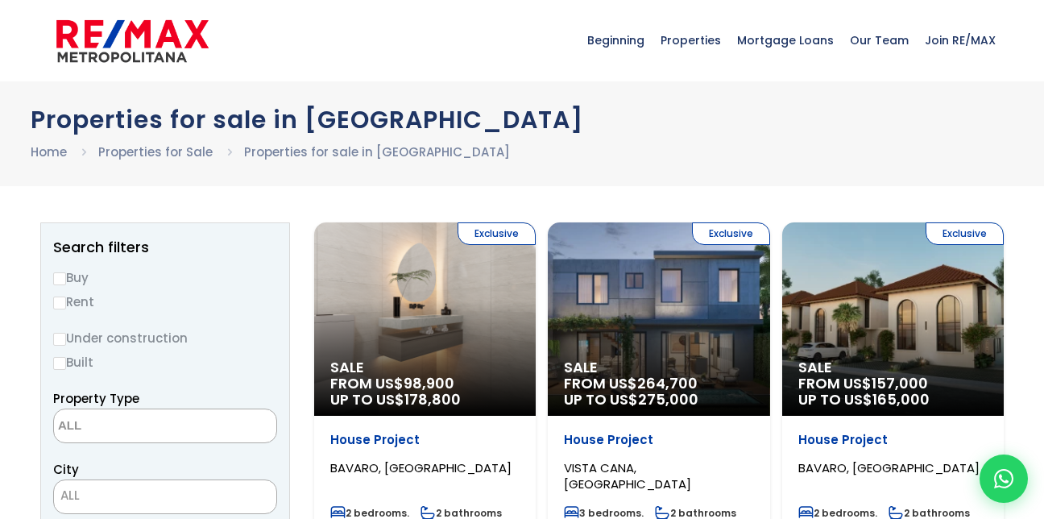
select select
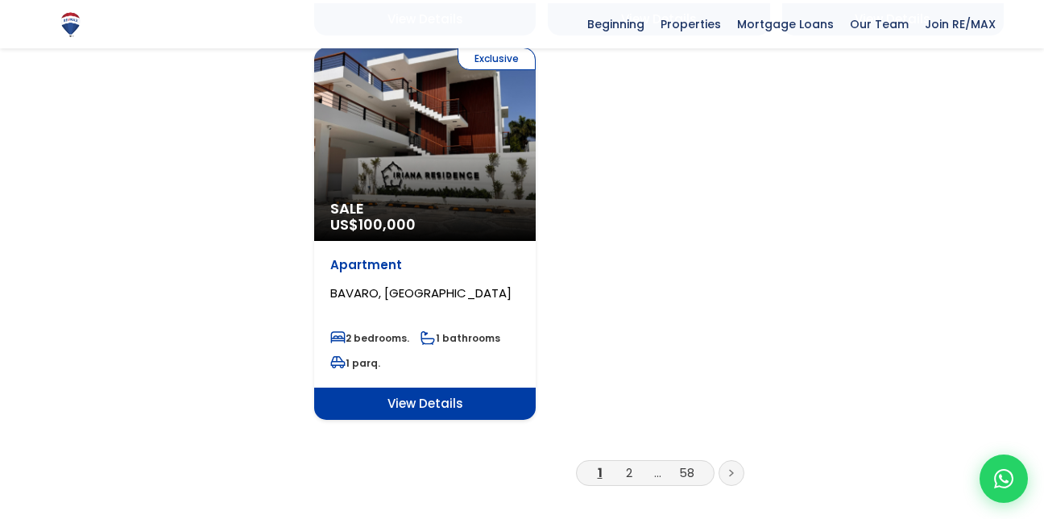
scroll to position [2167, 0]
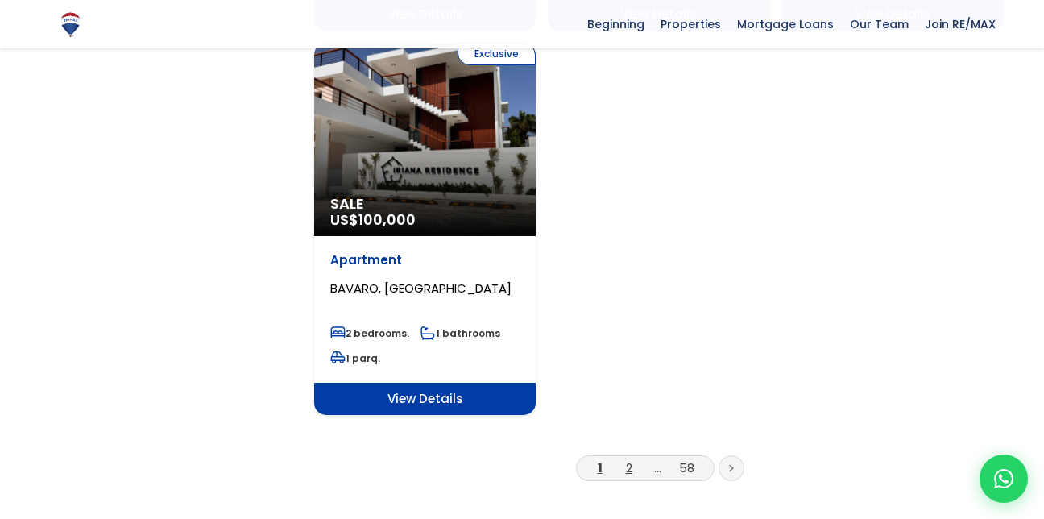
click at [630, 459] on link "2" at bounding box center [629, 467] width 6 height 17
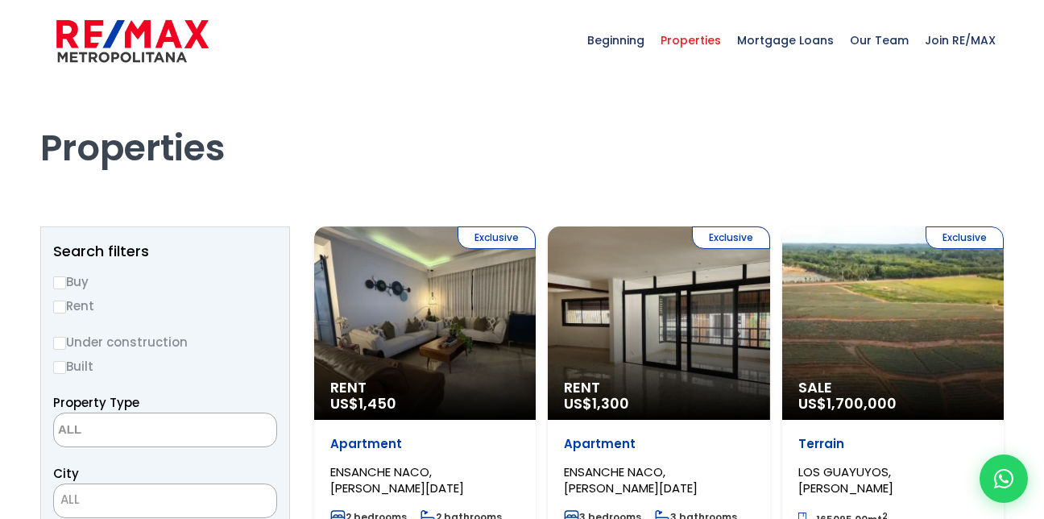
select select
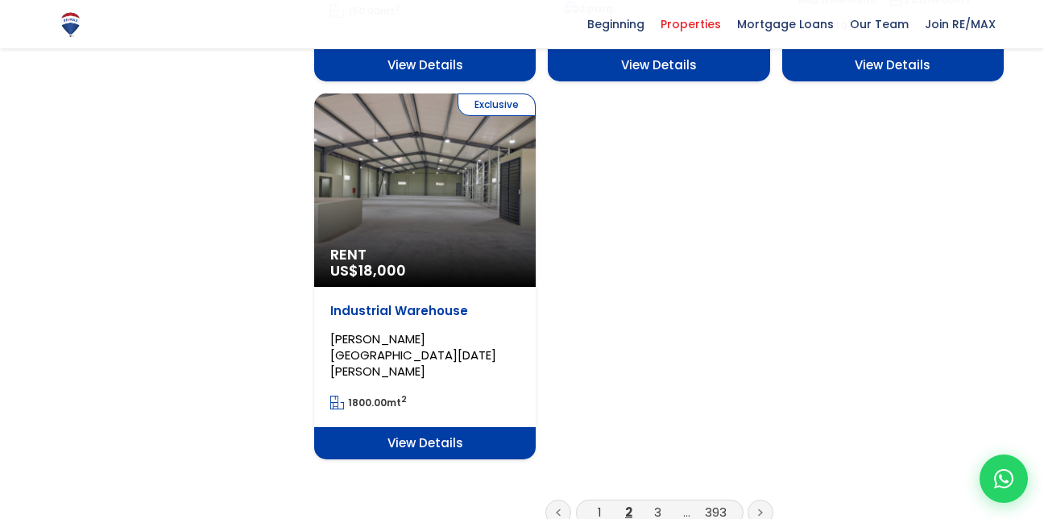
scroll to position [2128, 0]
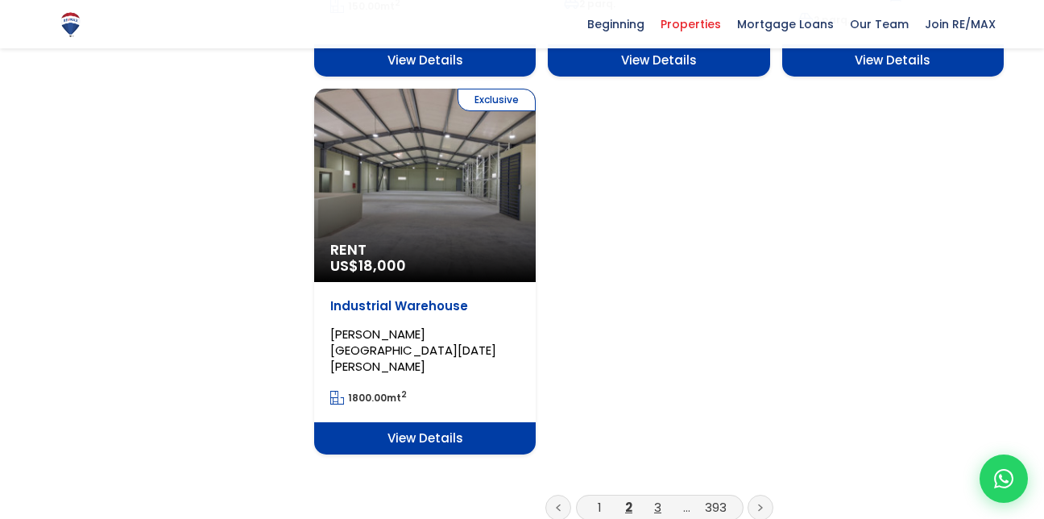
click at [658, 499] on link "3" at bounding box center [657, 507] width 7 height 17
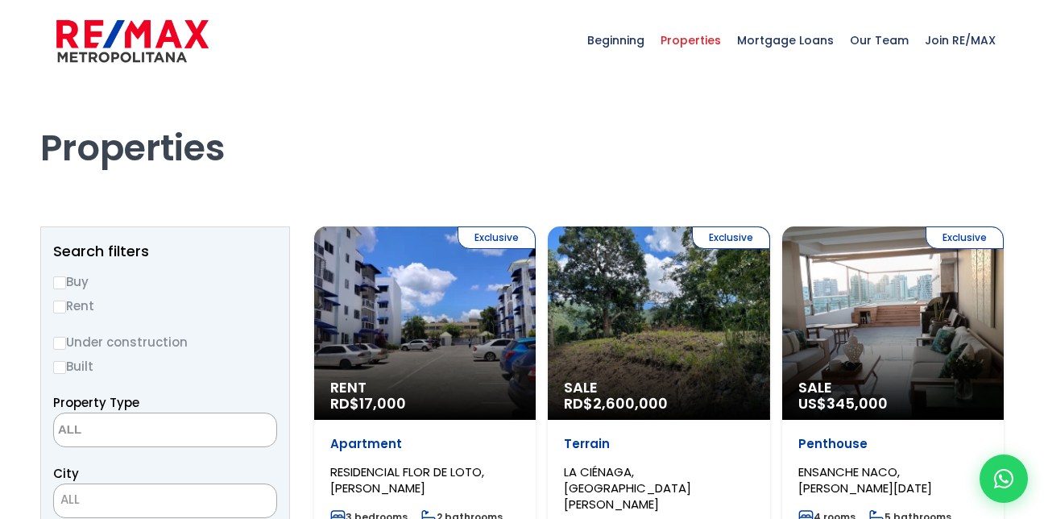
select select
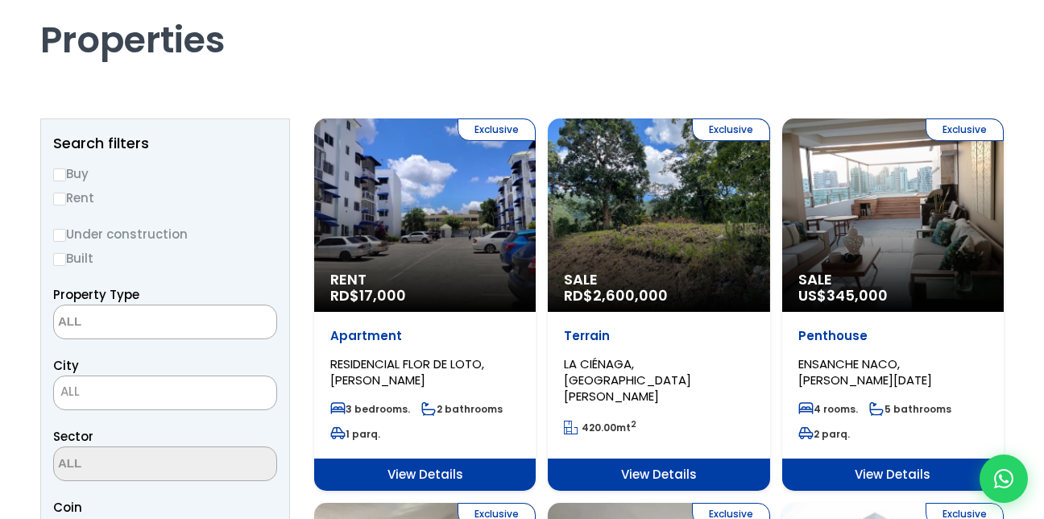
scroll to position [7, 0]
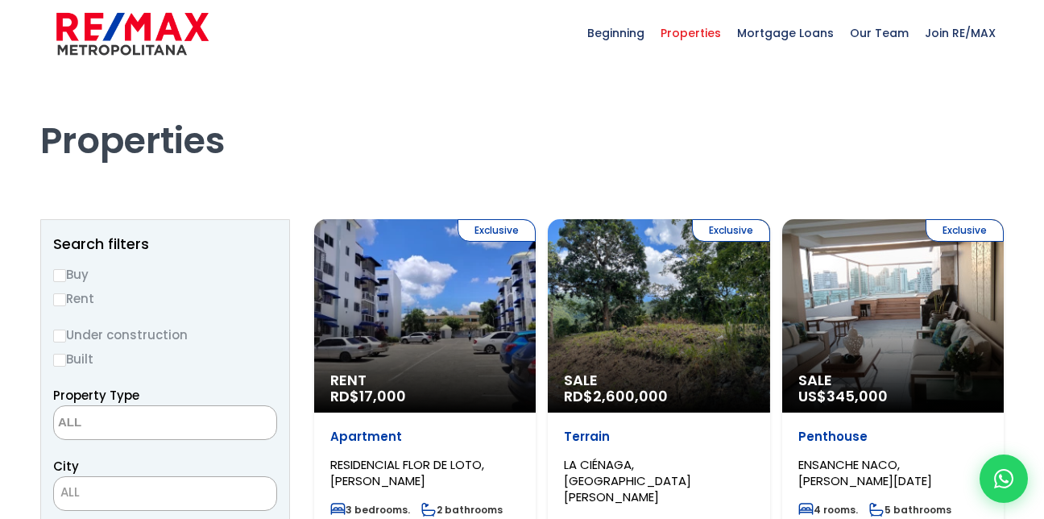
click at [61, 277] on input "Buy" at bounding box center [59, 275] width 13 height 13
radio input "true"
click at [59, 338] on input "Under construction" at bounding box center [59, 335] width 13 height 13
radio input "true"
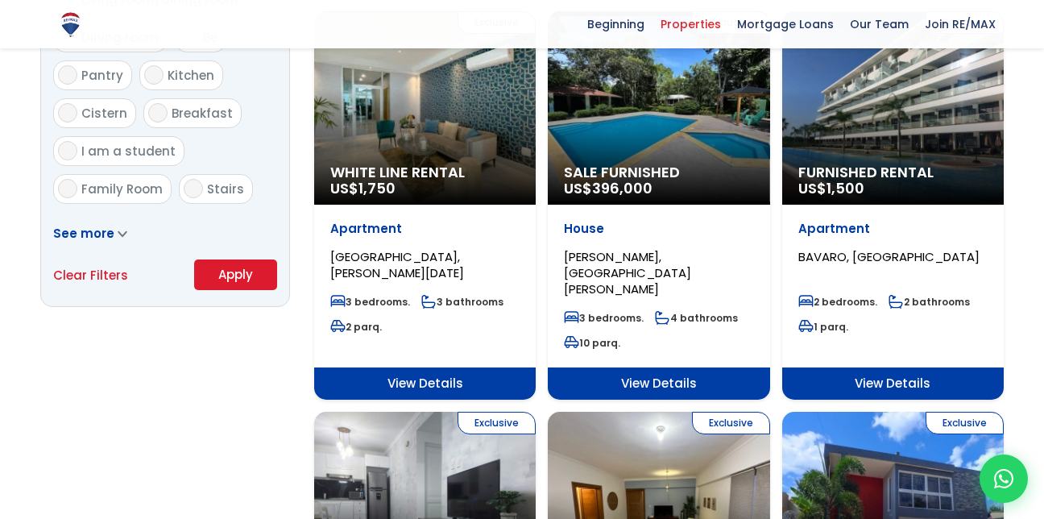
scroll to position [1060, 0]
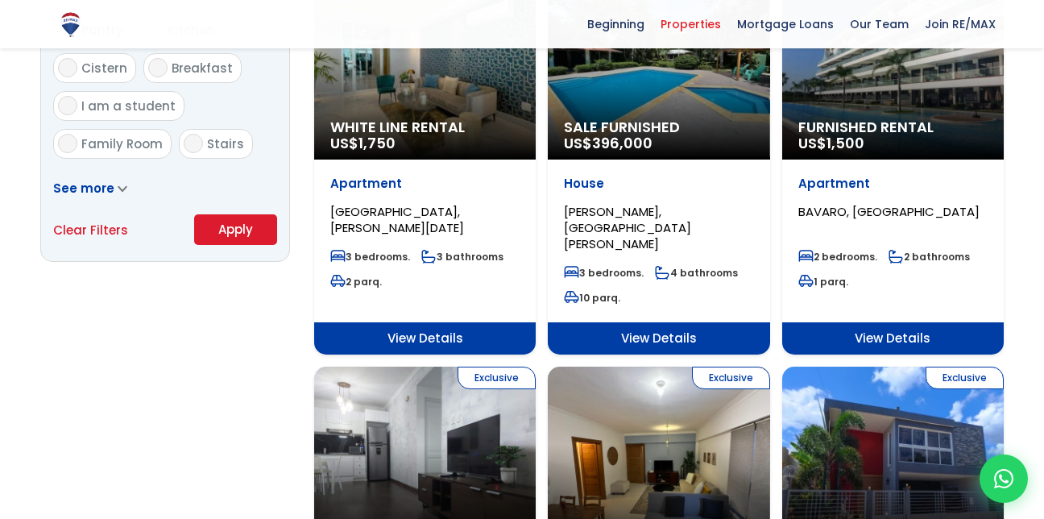
click at [238, 223] on button "Apply" at bounding box center [235, 229] width 83 height 31
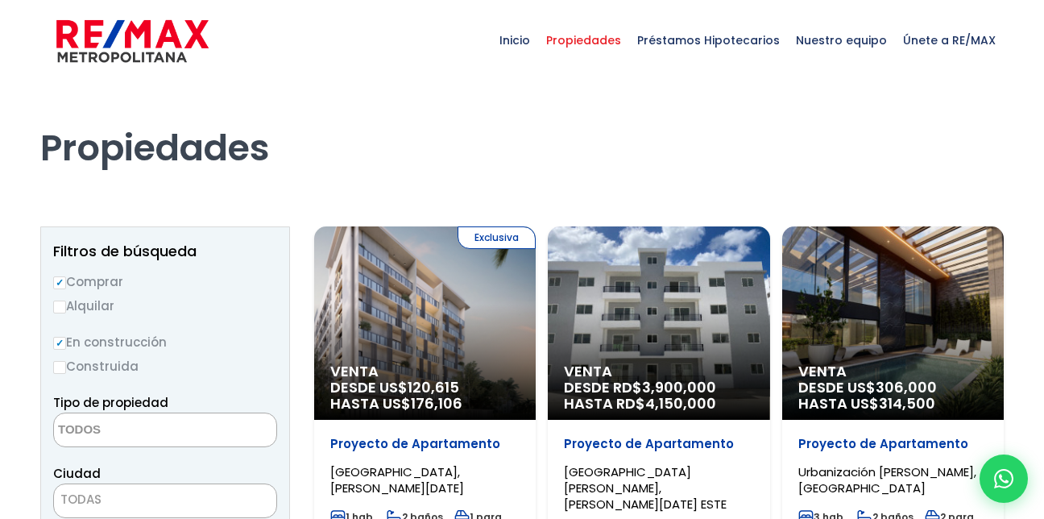
select select
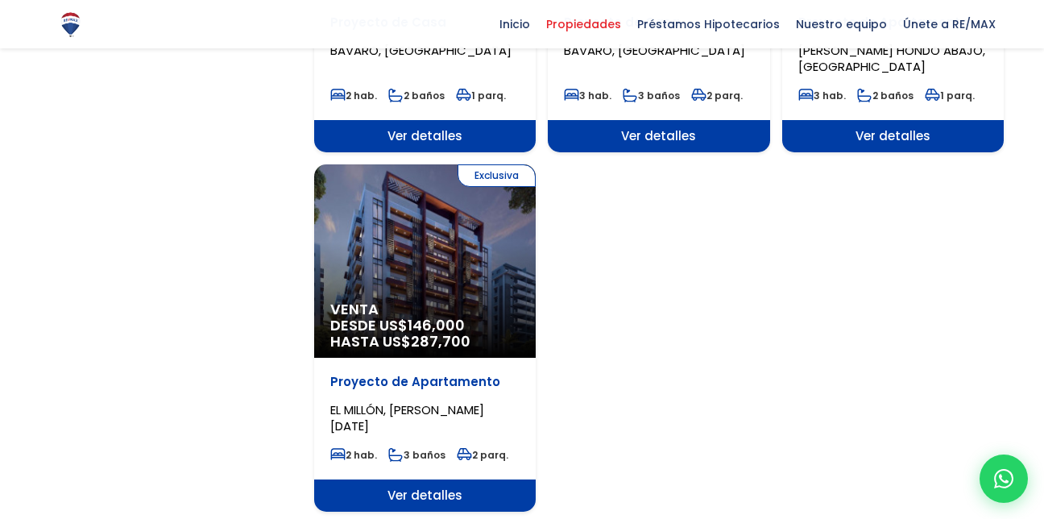
scroll to position [1949, 0]
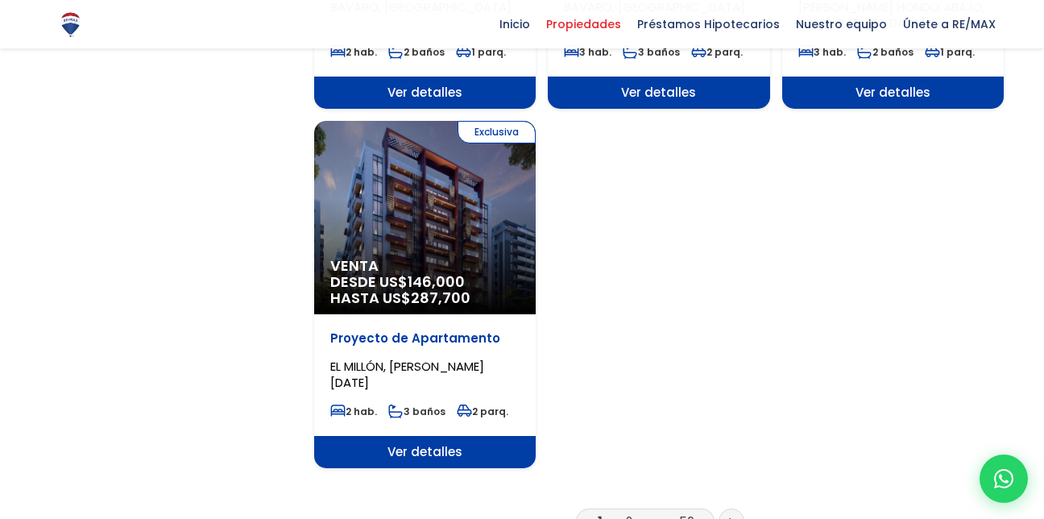
click at [628, 512] on link "2" at bounding box center [629, 520] width 6 height 17
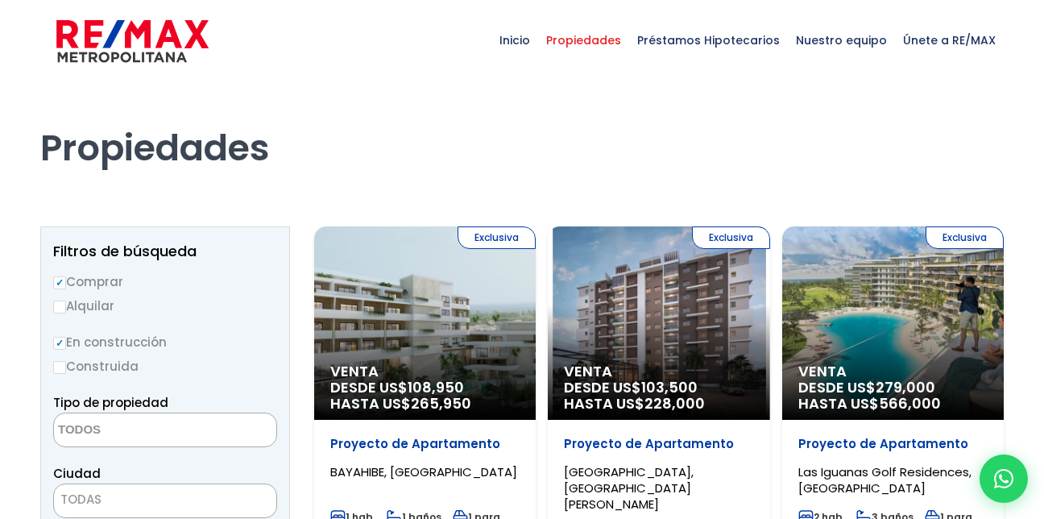
select select
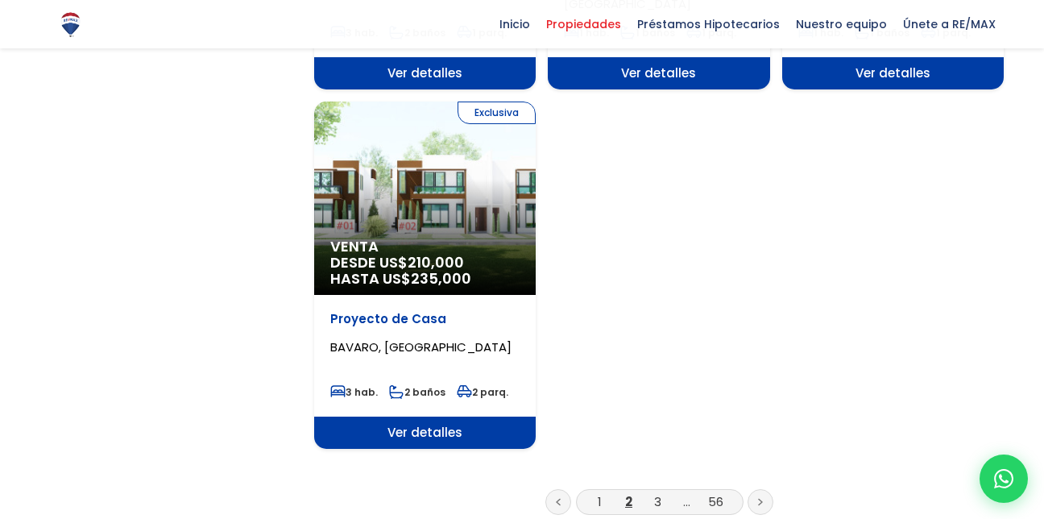
scroll to position [2012, 0]
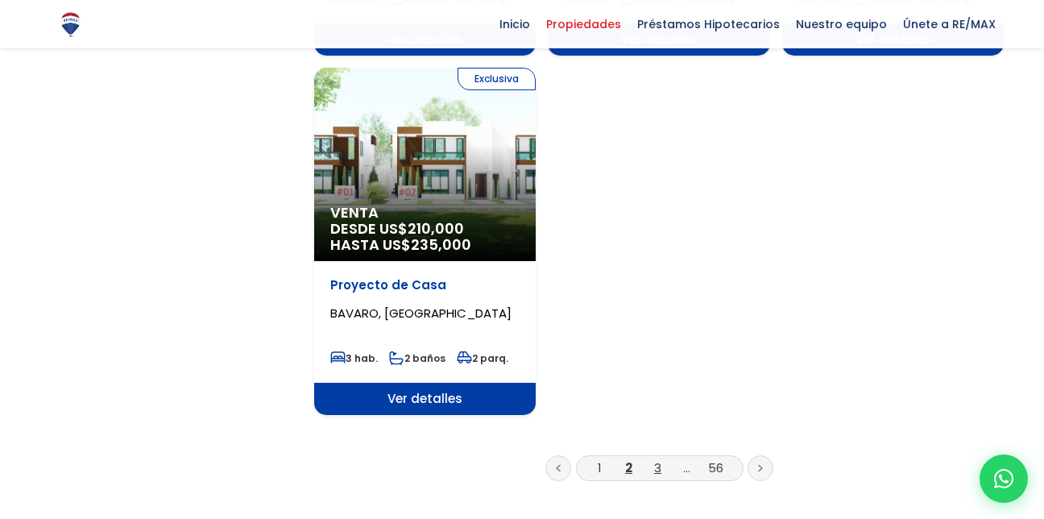
click at [657, 459] on link "3" at bounding box center [657, 467] width 7 height 17
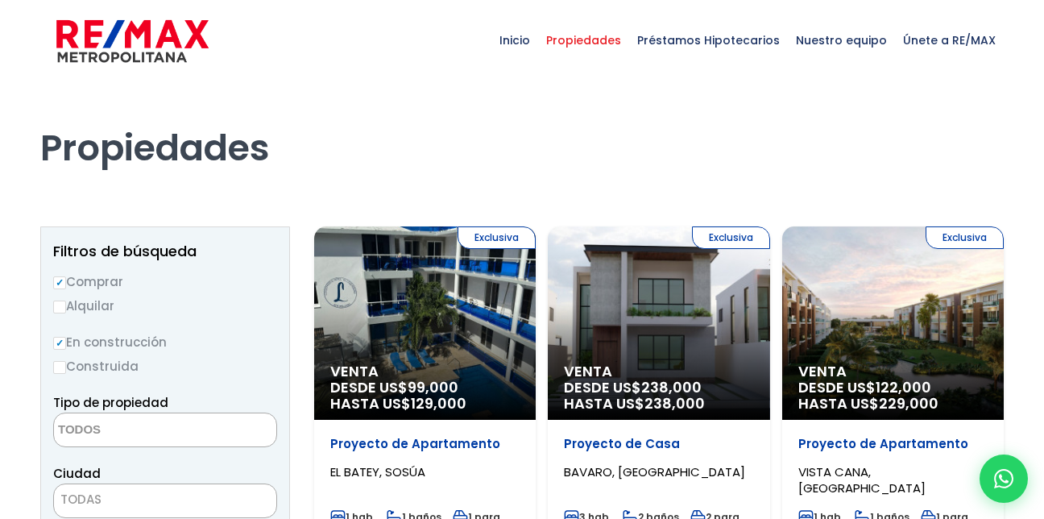
select select
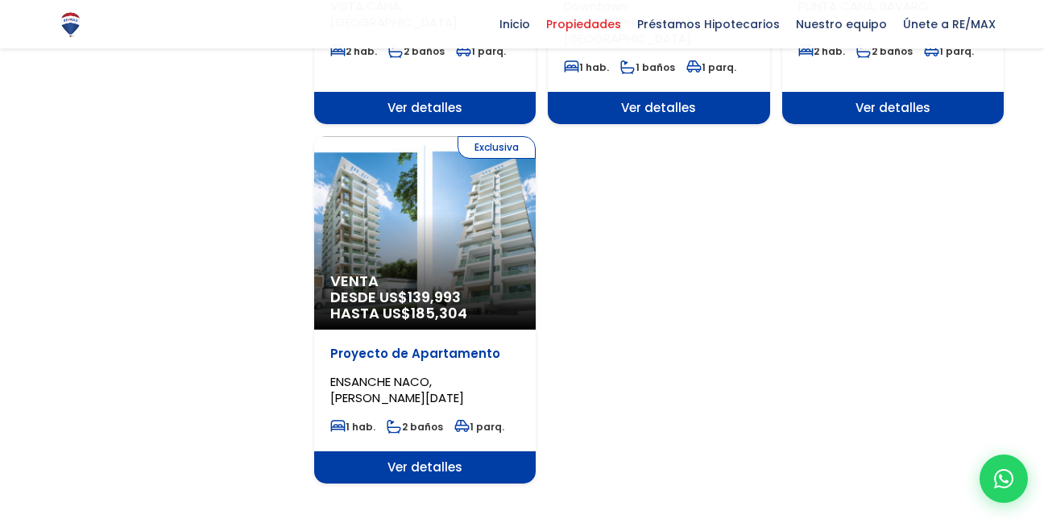
scroll to position [1974, 0]
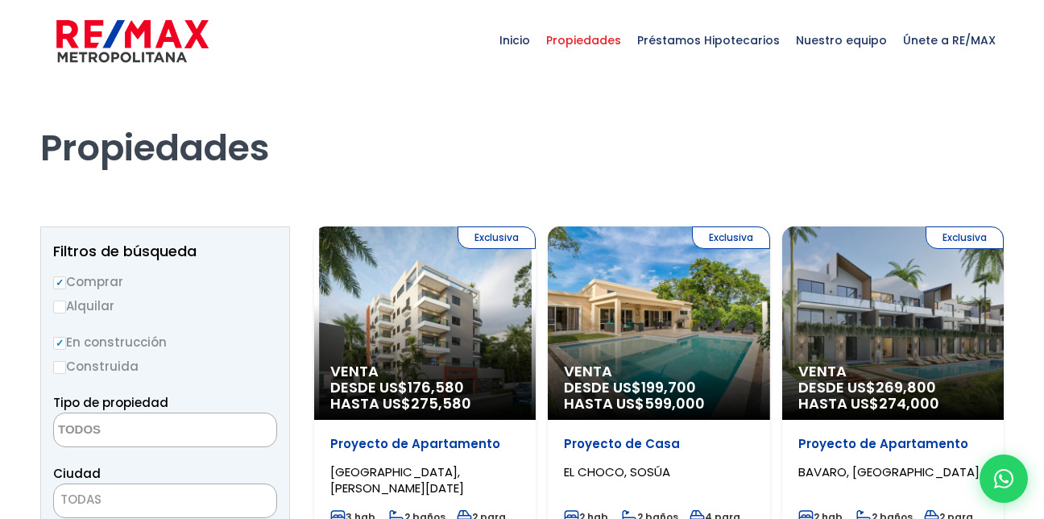
select select
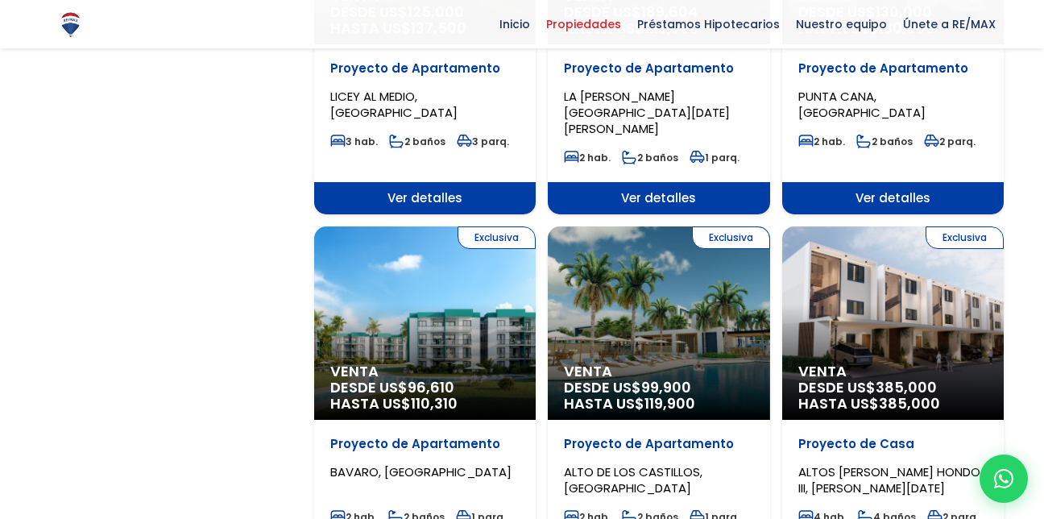
scroll to position [1473, 0]
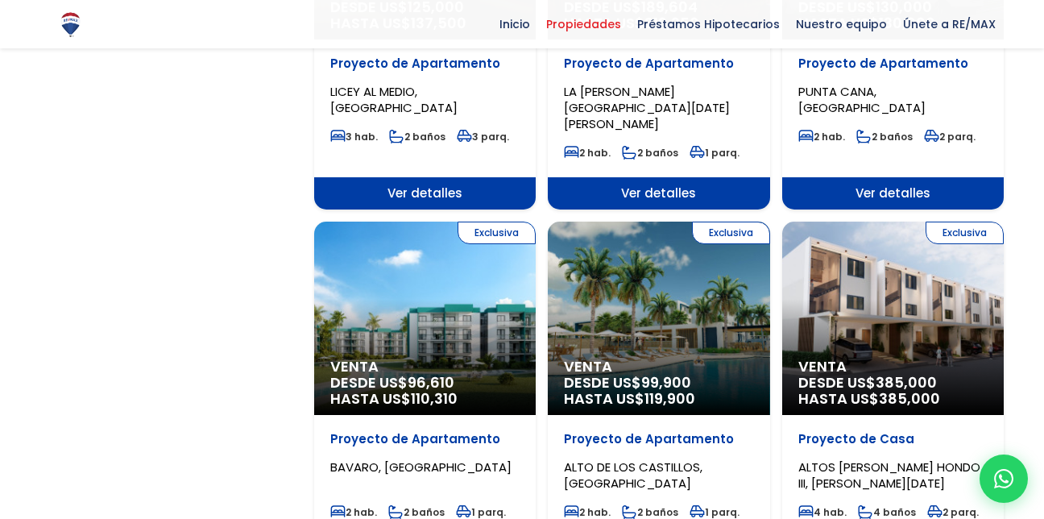
click at [410, 295] on div "Exclusiva Venta DESDE US$ 96,610 HASTA US$ 110,310" at bounding box center [425, 318] width 222 height 193
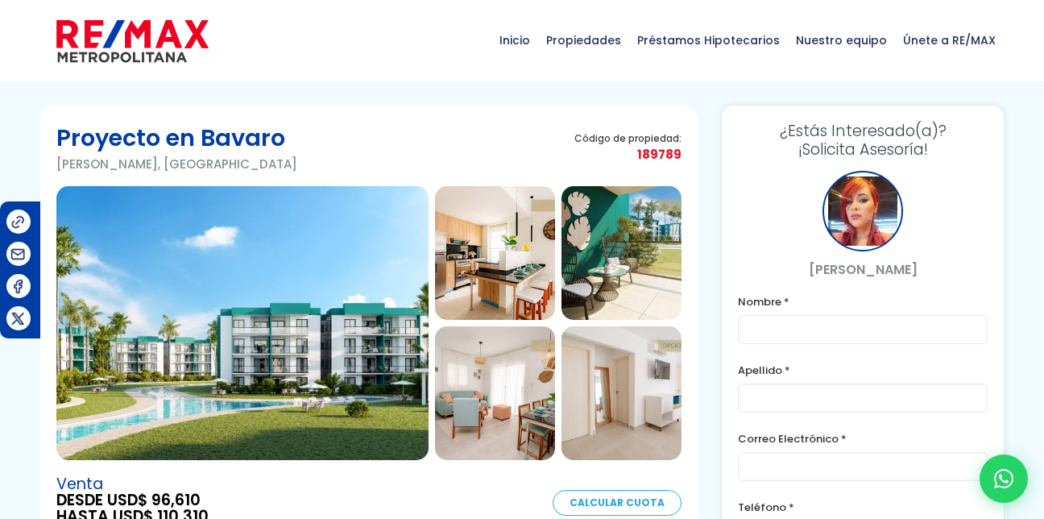
click at [487, 276] on img at bounding box center [495, 253] width 120 height 134
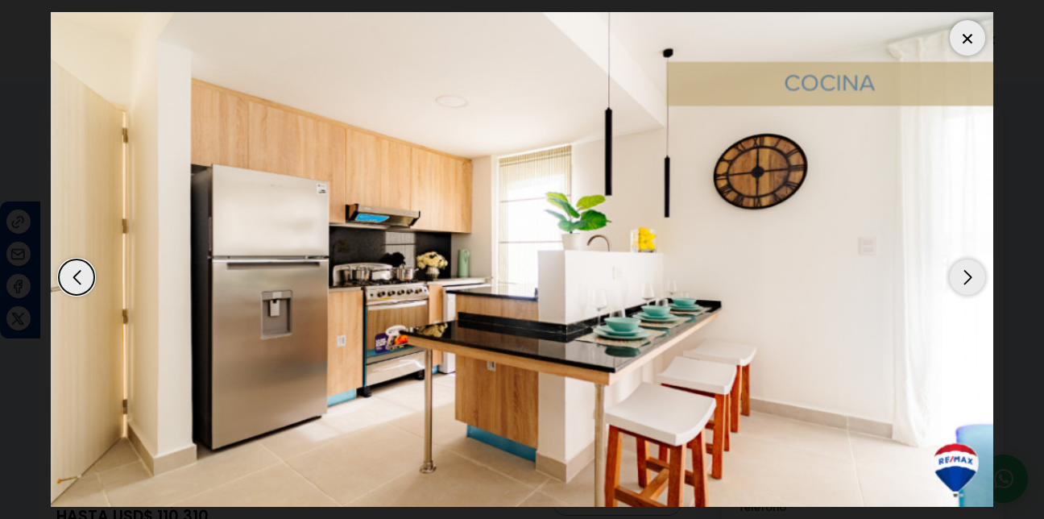
click at [963, 280] on div "Next slide" at bounding box center [967, 276] width 35 height 35
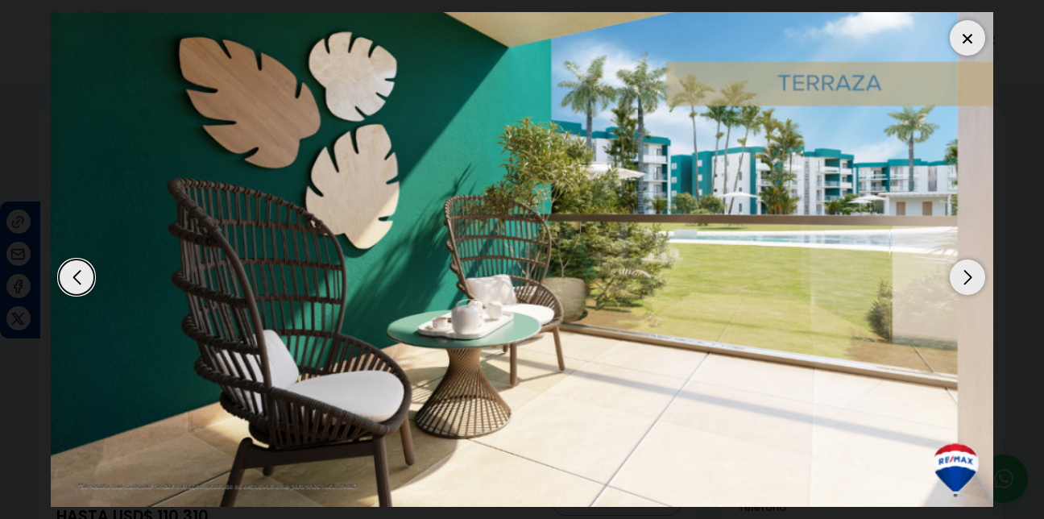
click at [963, 280] on div "Next slide" at bounding box center [967, 276] width 35 height 35
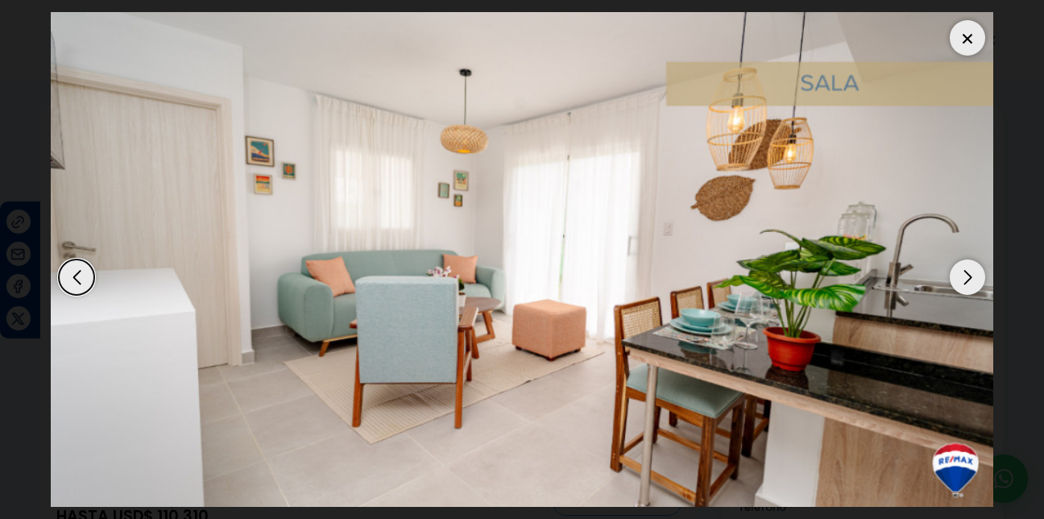
click at [963, 280] on div "Next slide" at bounding box center [967, 276] width 35 height 35
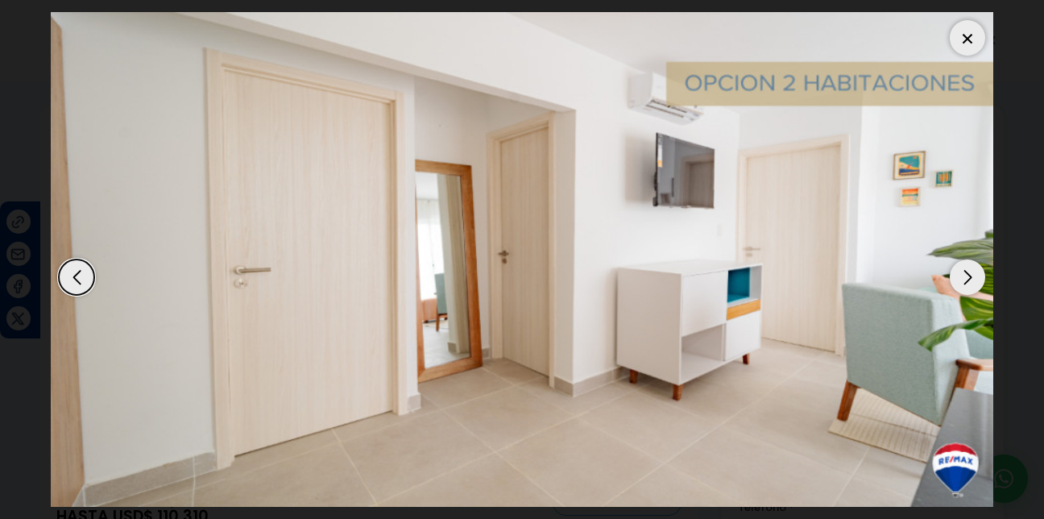
click at [963, 280] on div "Next slide" at bounding box center [967, 276] width 35 height 35
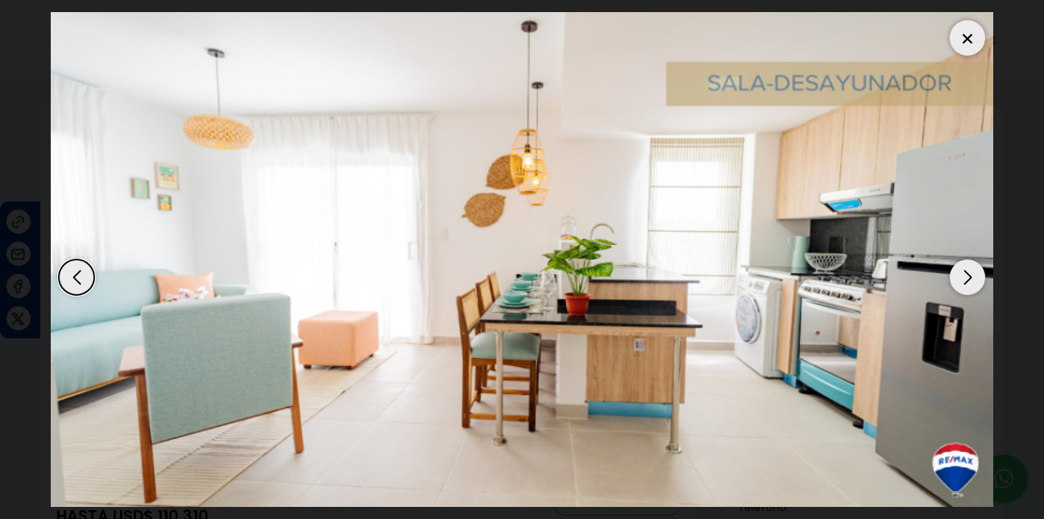
click at [963, 280] on div "Next slide" at bounding box center [967, 276] width 35 height 35
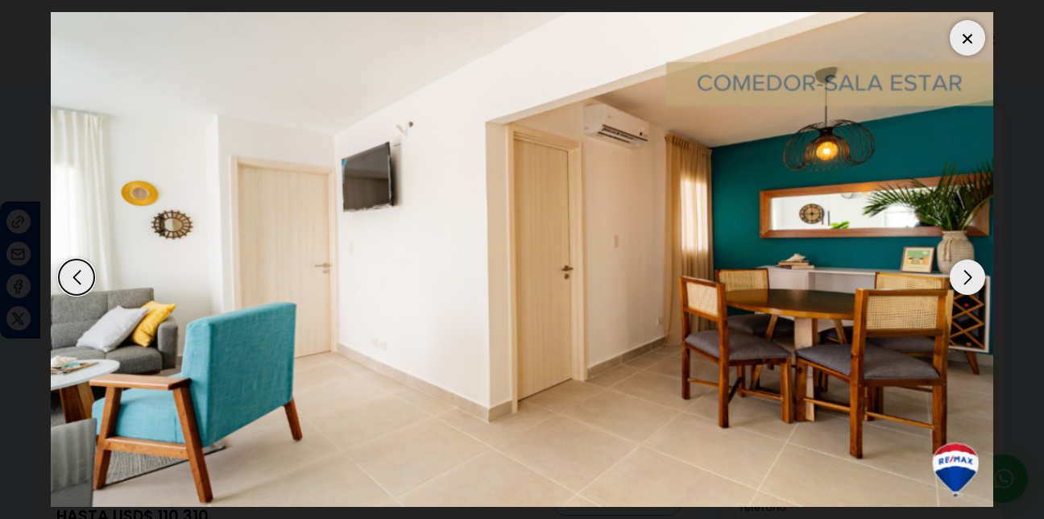
click at [963, 280] on div "Next slide" at bounding box center [967, 276] width 35 height 35
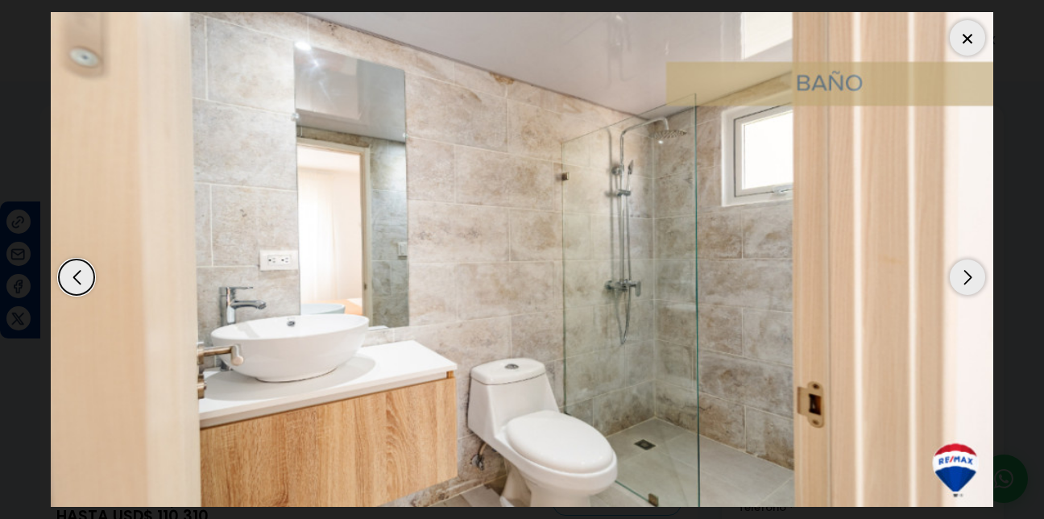
click at [963, 280] on div "Next slide" at bounding box center [967, 276] width 35 height 35
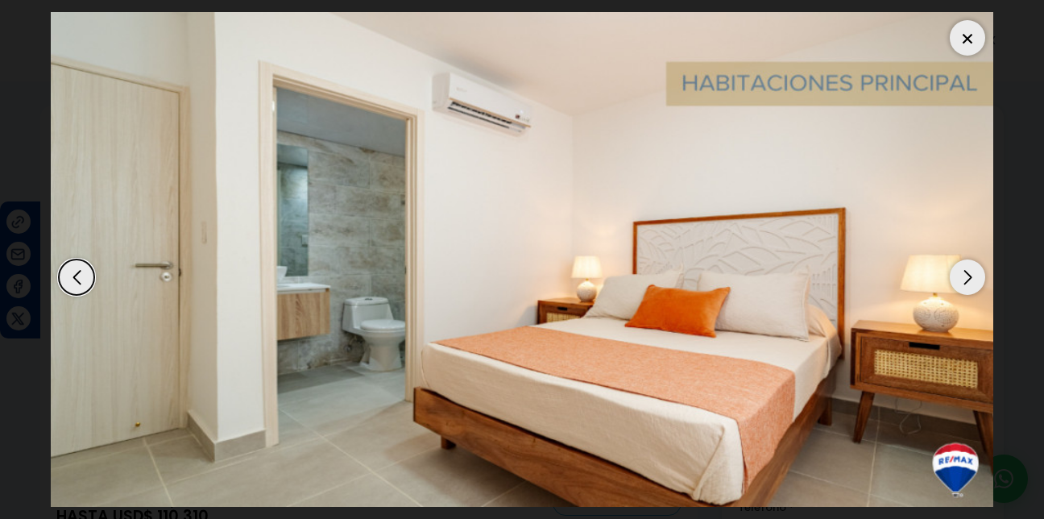
click at [963, 280] on div "Next slide" at bounding box center [967, 276] width 35 height 35
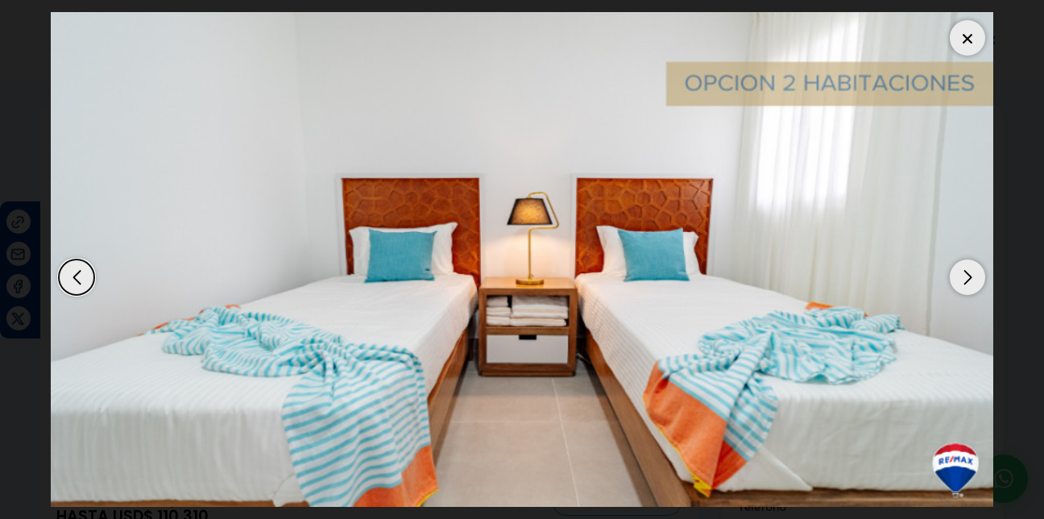
click at [963, 280] on div "Next slide" at bounding box center [967, 276] width 35 height 35
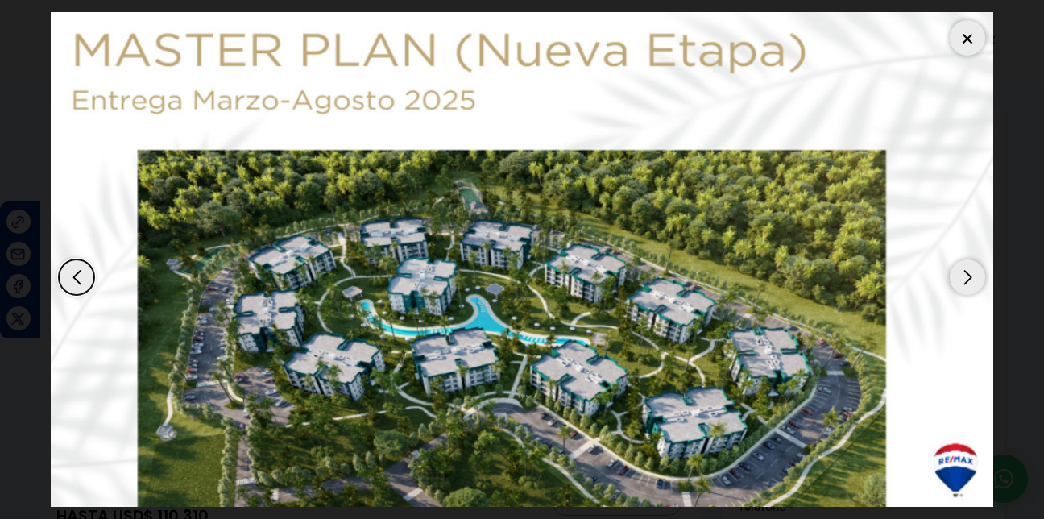
click at [963, 280] on div "Next slide" at bounding box center [967, 276] width 35 height 35
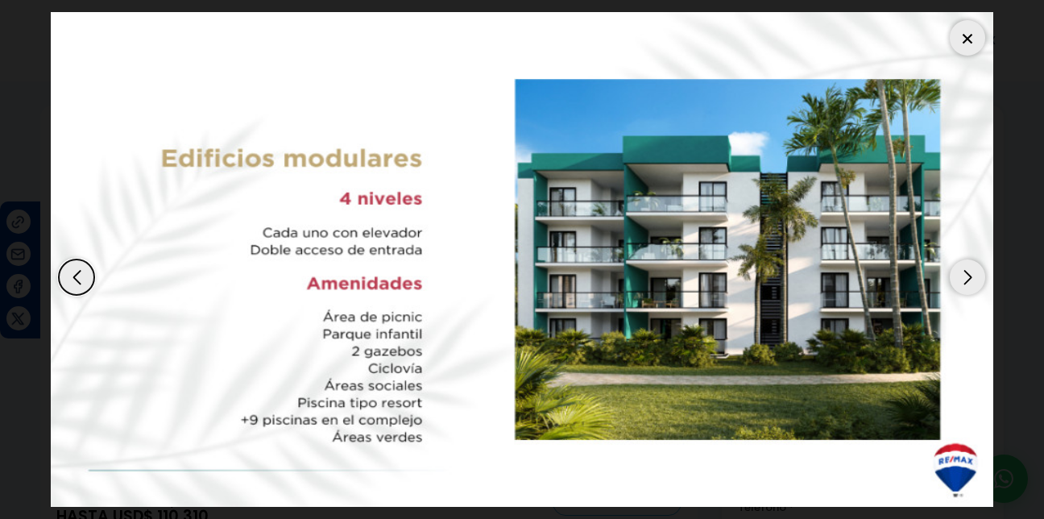
click at [963, 280] on div "Next slide" at bounding box center [967, 276] width 35 height 35
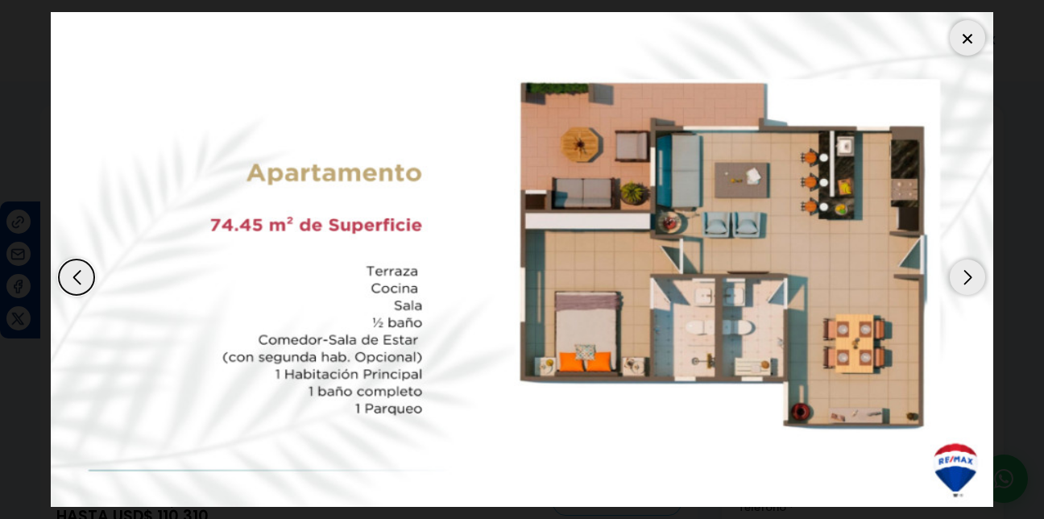
click at [963, 280] on div "Next slide" at bounding box center [967, 276] width 35 height 35
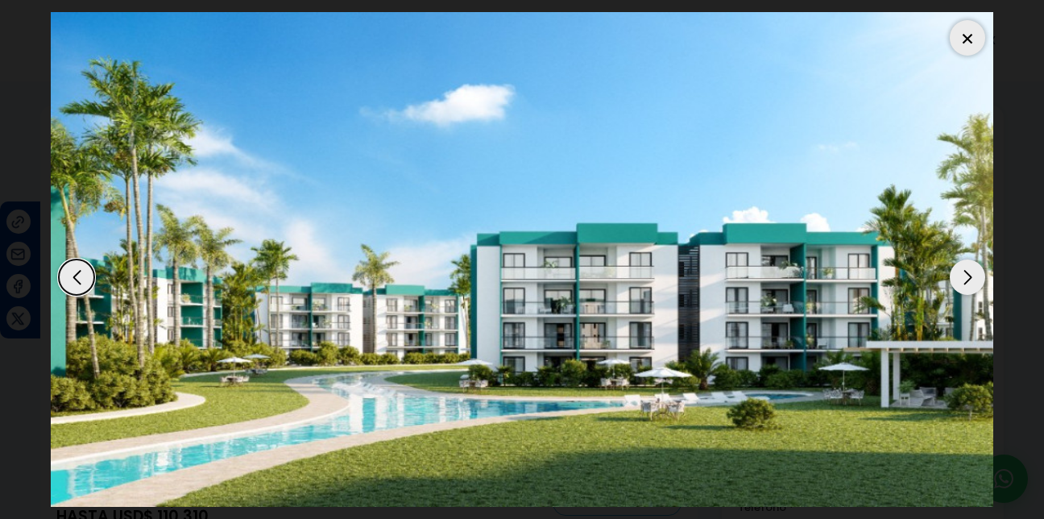
click at [963, 280] on div "Next slide" at bounding box center [967, 276] width 35 height 35
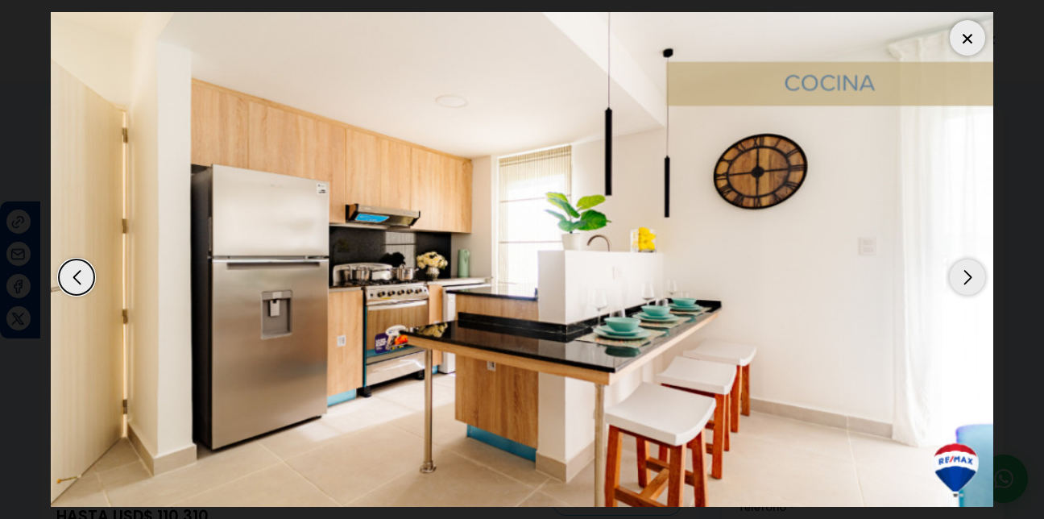
click at [963, 280] on div "Next slide" at bounding box center [967, 276] width 35 height 35
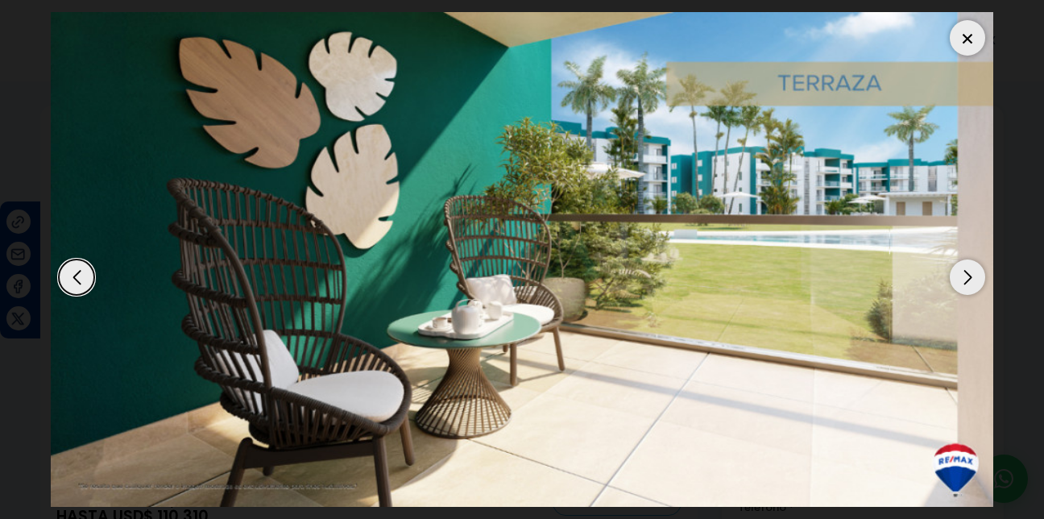
click at [963, 280] on div "Next slide" at bounding box center [967, 276] width 35 height 35
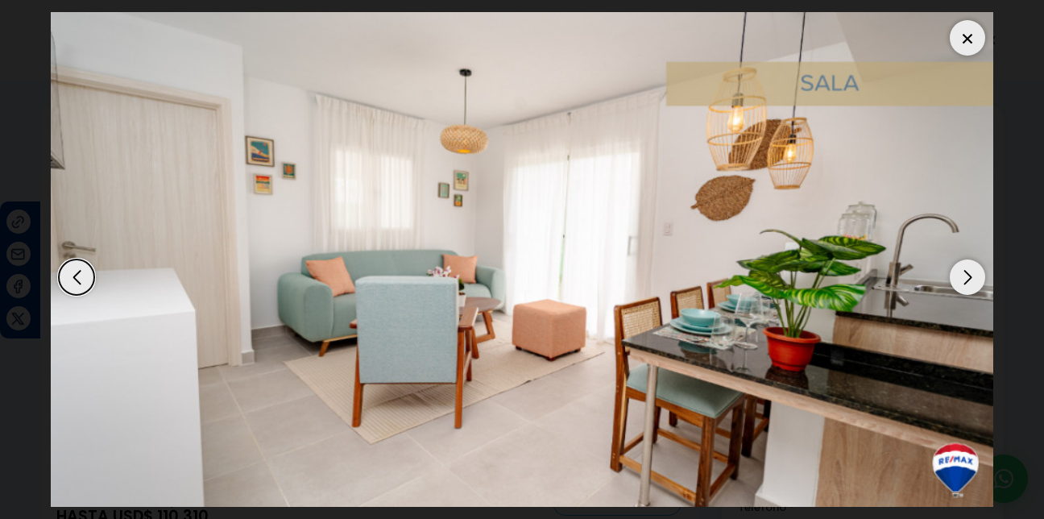
click at [963, 37] on div at bounding box center [967, 37] width 35 height 35
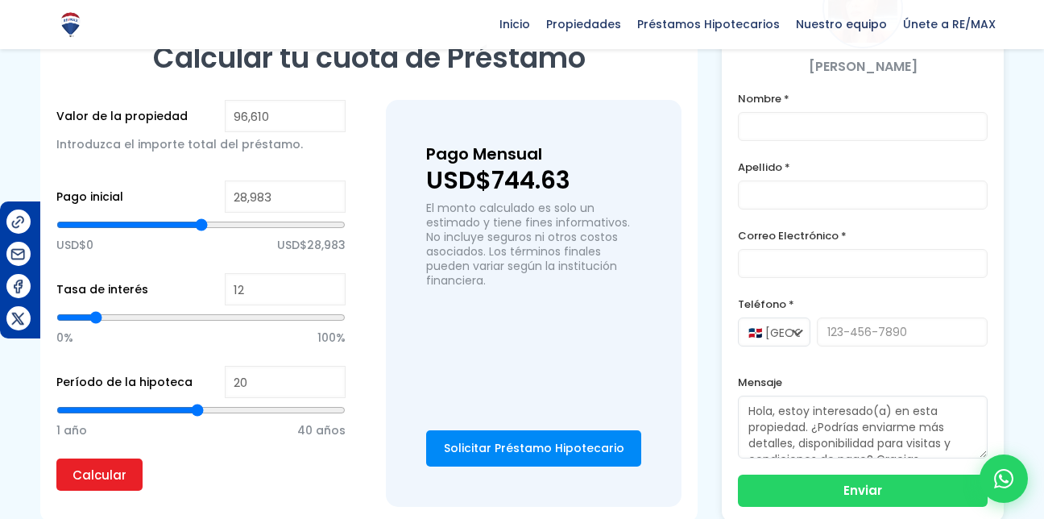
scroll to position [1094, 0]
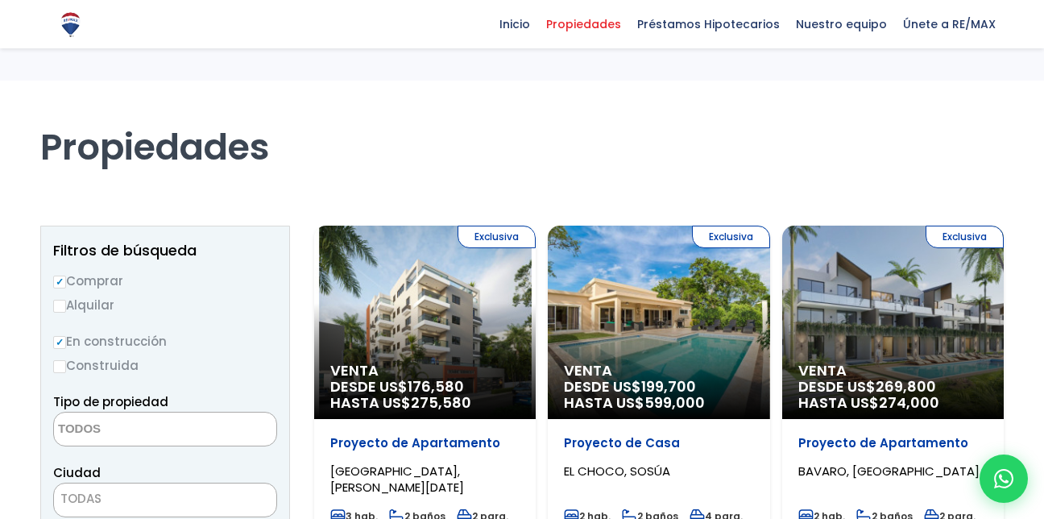
select select
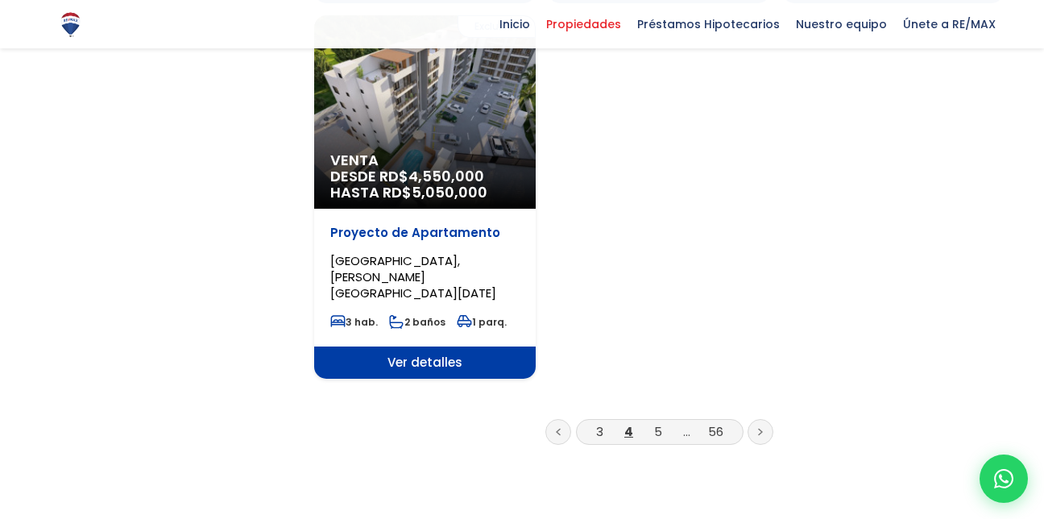
scroll to position [2049, 0]
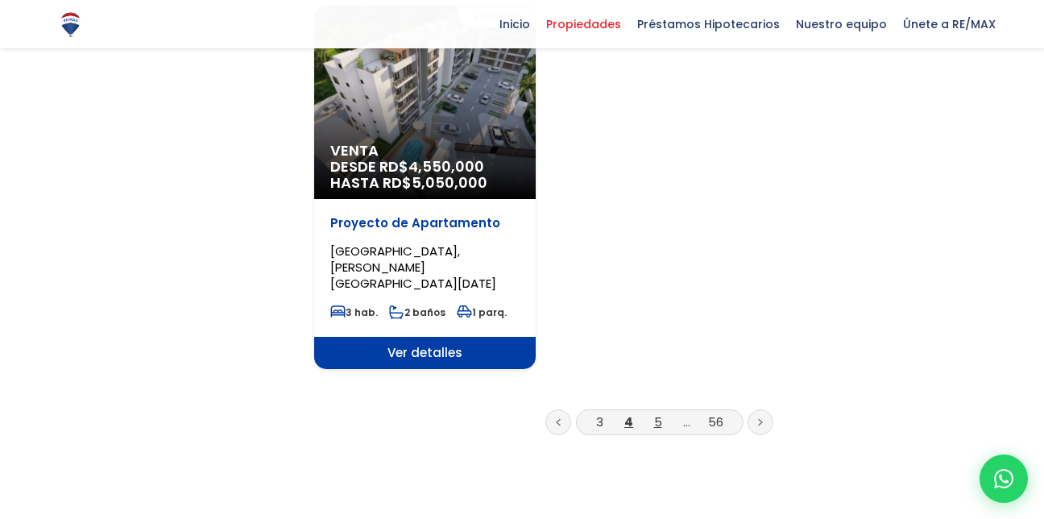
click at [659, 413] on link "5" at bounding box center [658, 421] width 8 height 17
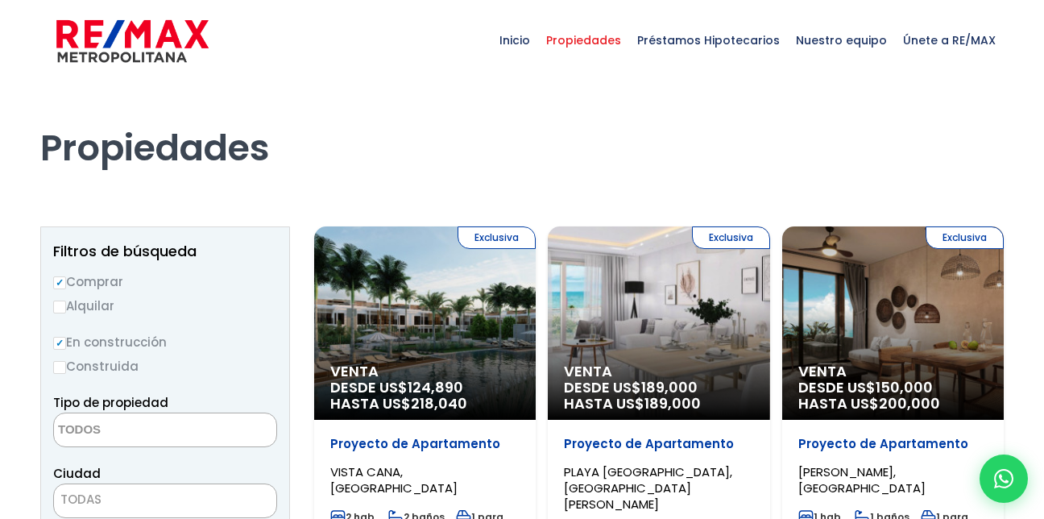
select select
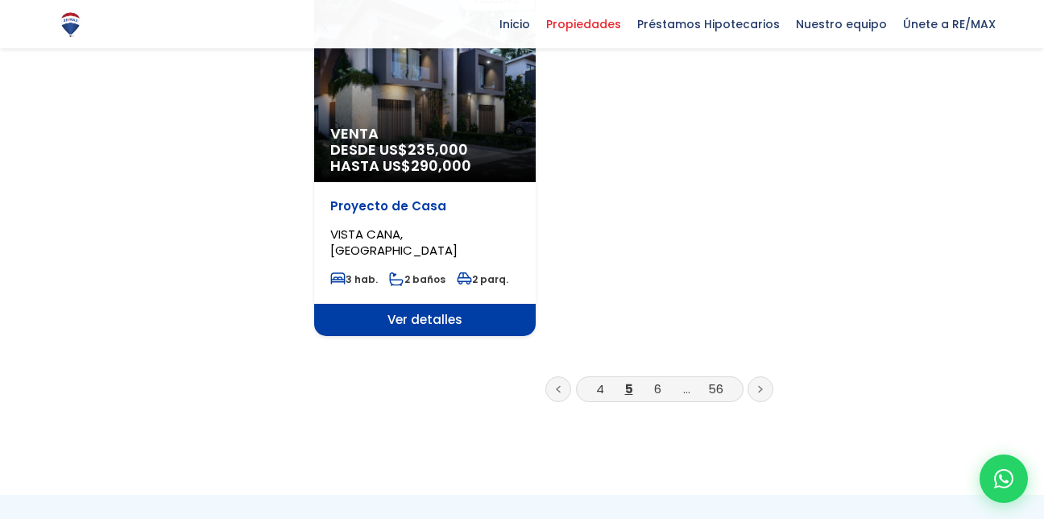
scroll to position [2070, 0]
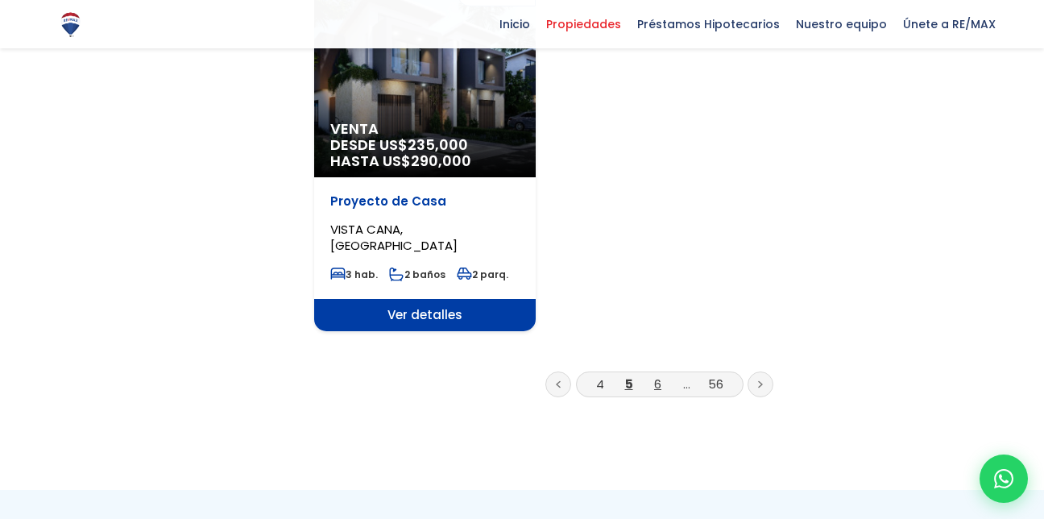
click at [659, 375] on link "6" at bounding box center [657, 383] width 7 height 17
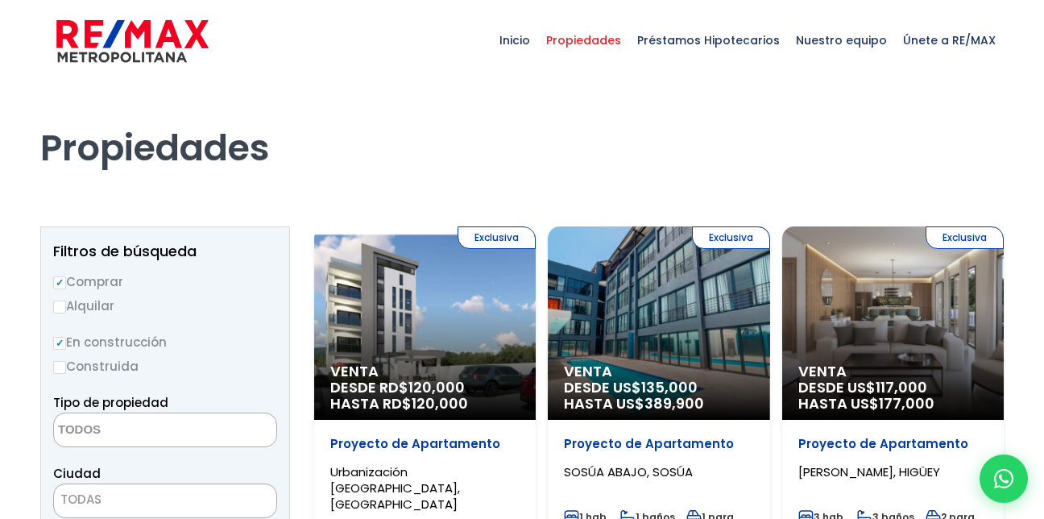
select select
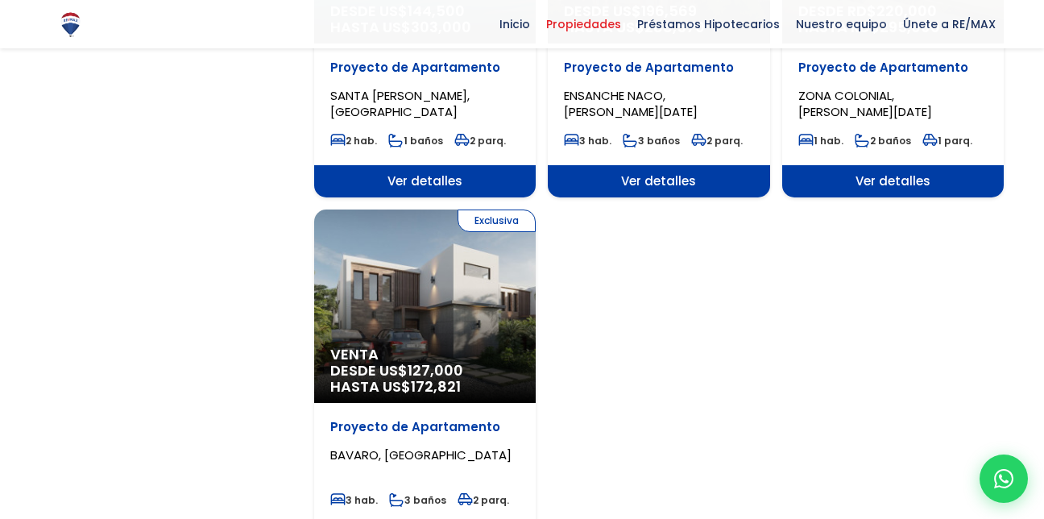
scroll to position [1896, 0]
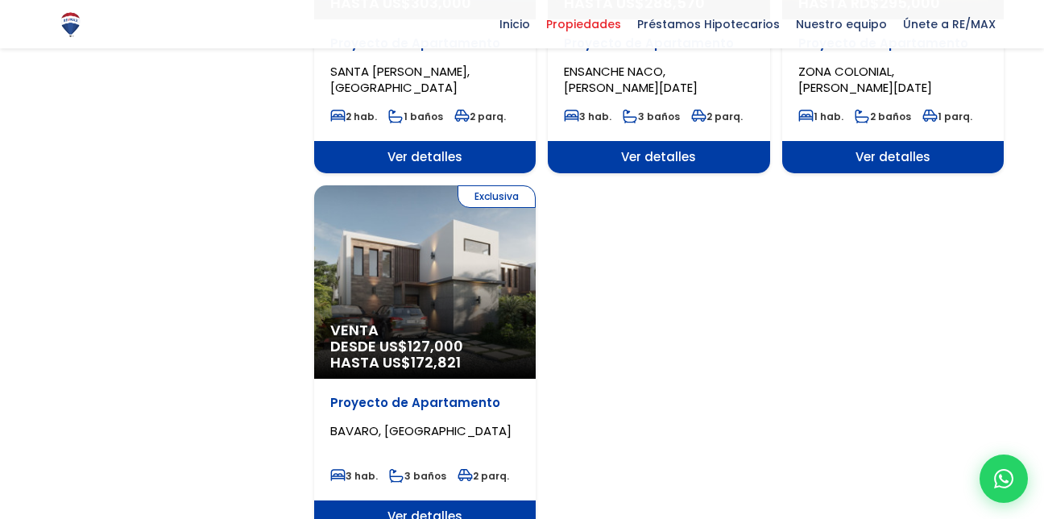
click at [427, 500] on span "Ver detalles" at bounding box center [425, 516] width 222 height 32
